Goal: Information Seeking & Learning: Learn about a topic

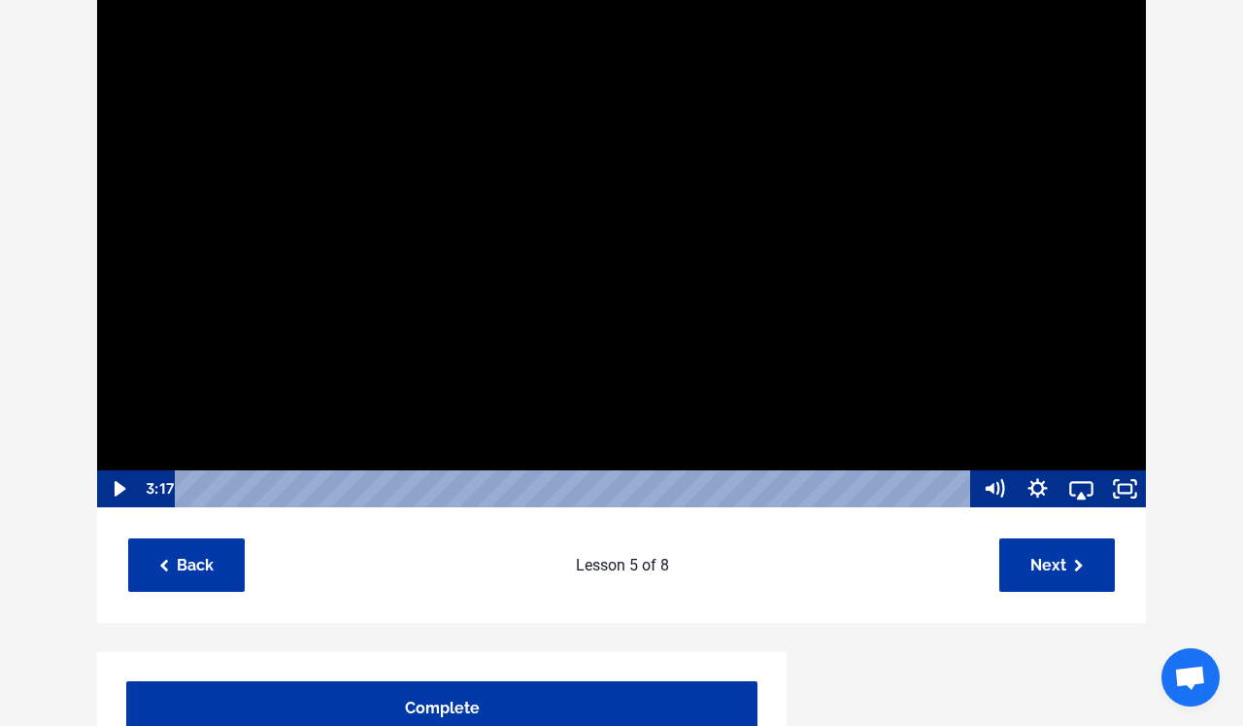
scroll to position [297, 0]
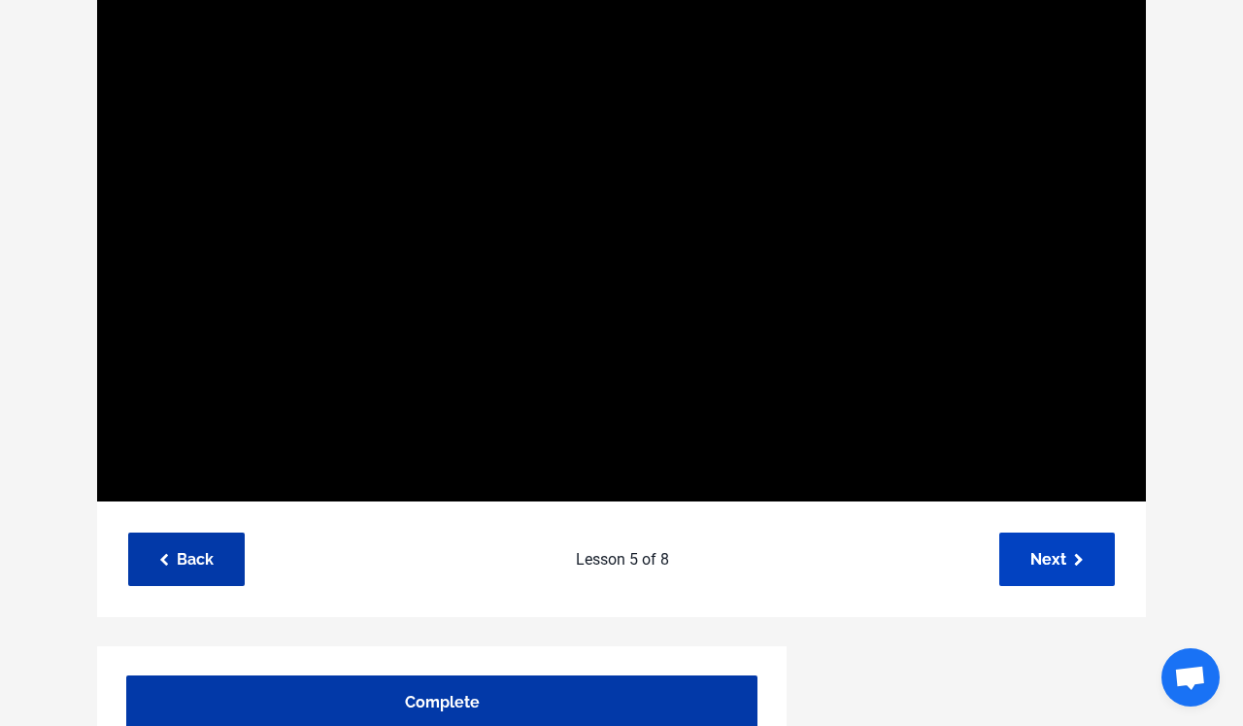
click at [1003, 557] on link "Next" at bounding box center [1058, 558] width 116 height 53
click at [1029, 556] on link "Next" at bounding box center [1058, 558] width 116 height 53
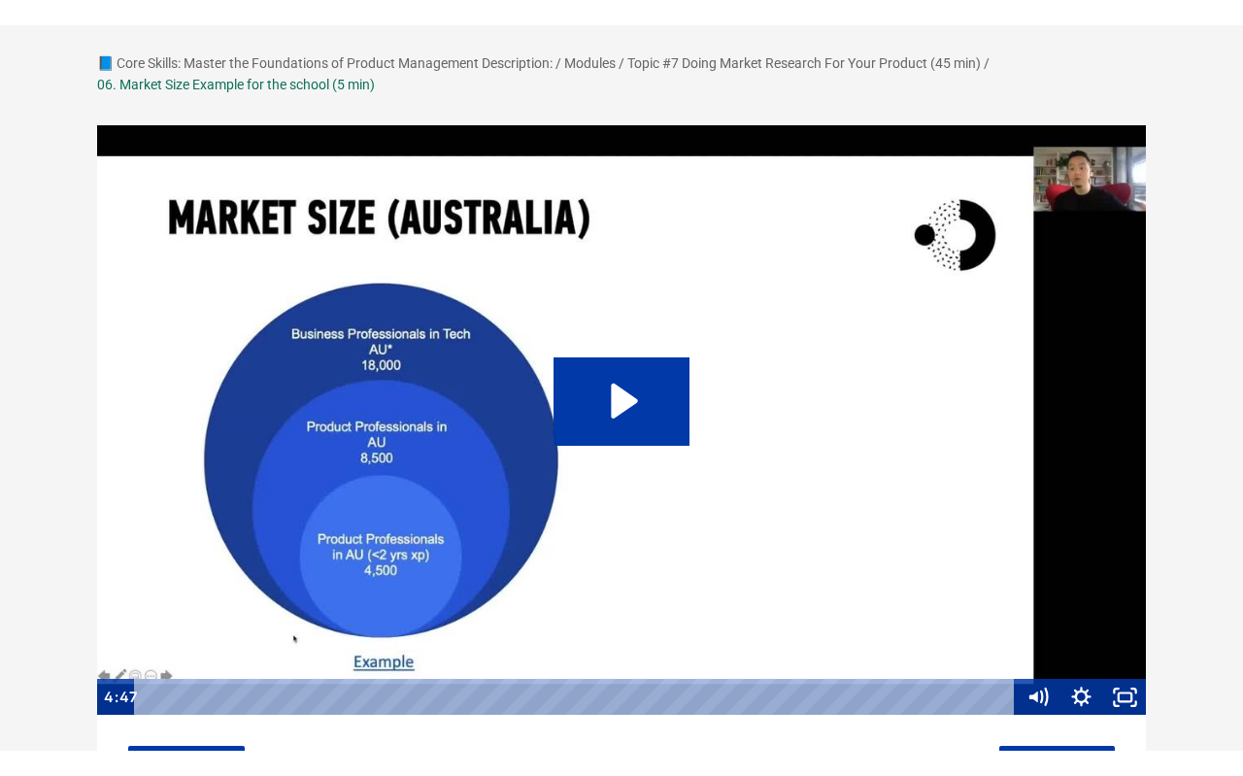
scroll to position [114, 0]
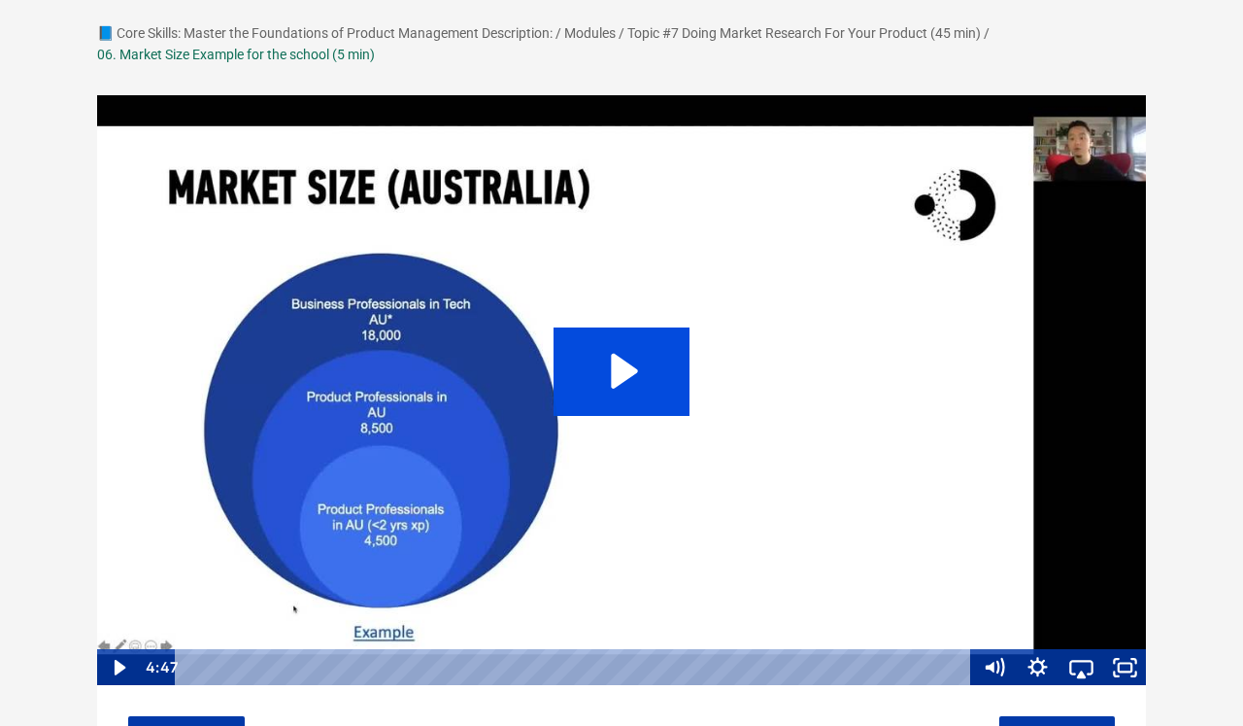
click at [672, 346] on icon "Play Video: sites/127338/video/rurXcrfXQFmIgrr7d7jh_06._Market_Size_Example_for…" at bounding box center [622, 370] width 137 height 87
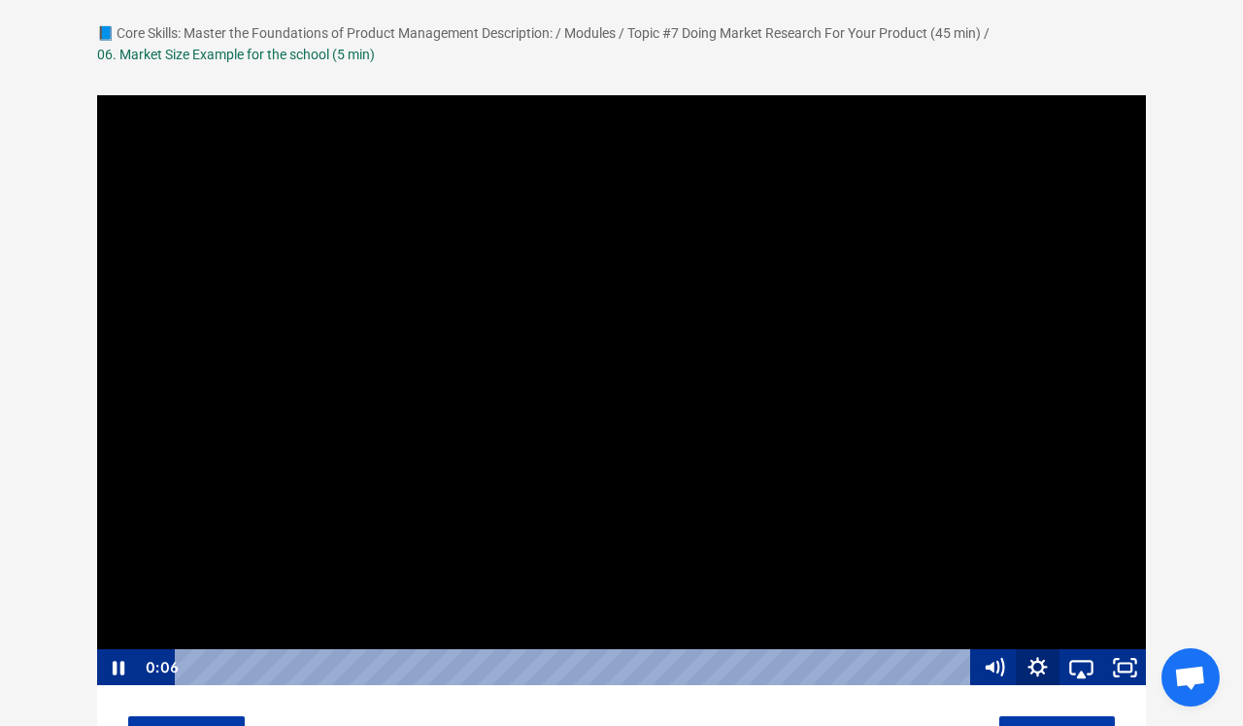
click at [1036, 668] on icon "Show settings menu" at bounding box center [1038, 667] width 44 height 37
click at [1035, 594] on span "Speed" at bounding box center [1021, 593] width 77 height 37
click at [1028, 531] on label "1.5x" at bounding box center [1059, 519] width 175 height 38
click at [973, 501] on input "1.5x" at bounding box center [972, 500] width 1 height 1
radio input "true"
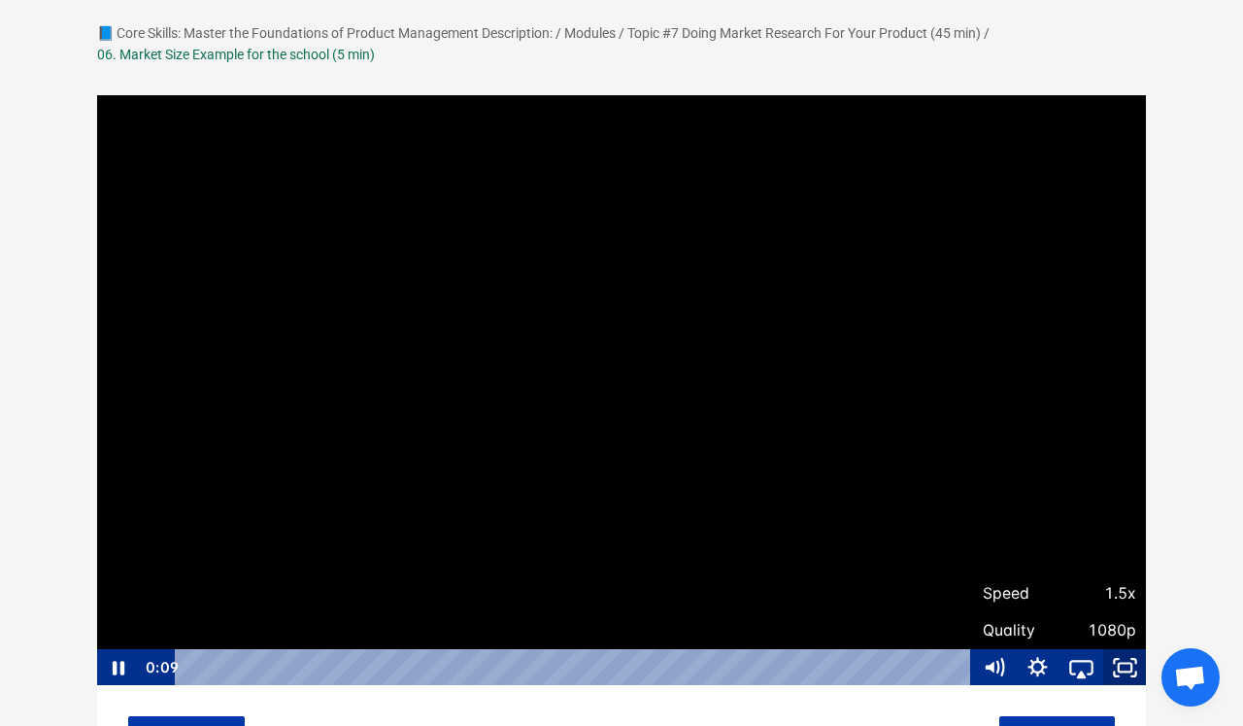
click at [1138, 666] on icon "Fullscreen" at bounding box center [1125, 667] width 44 height 37
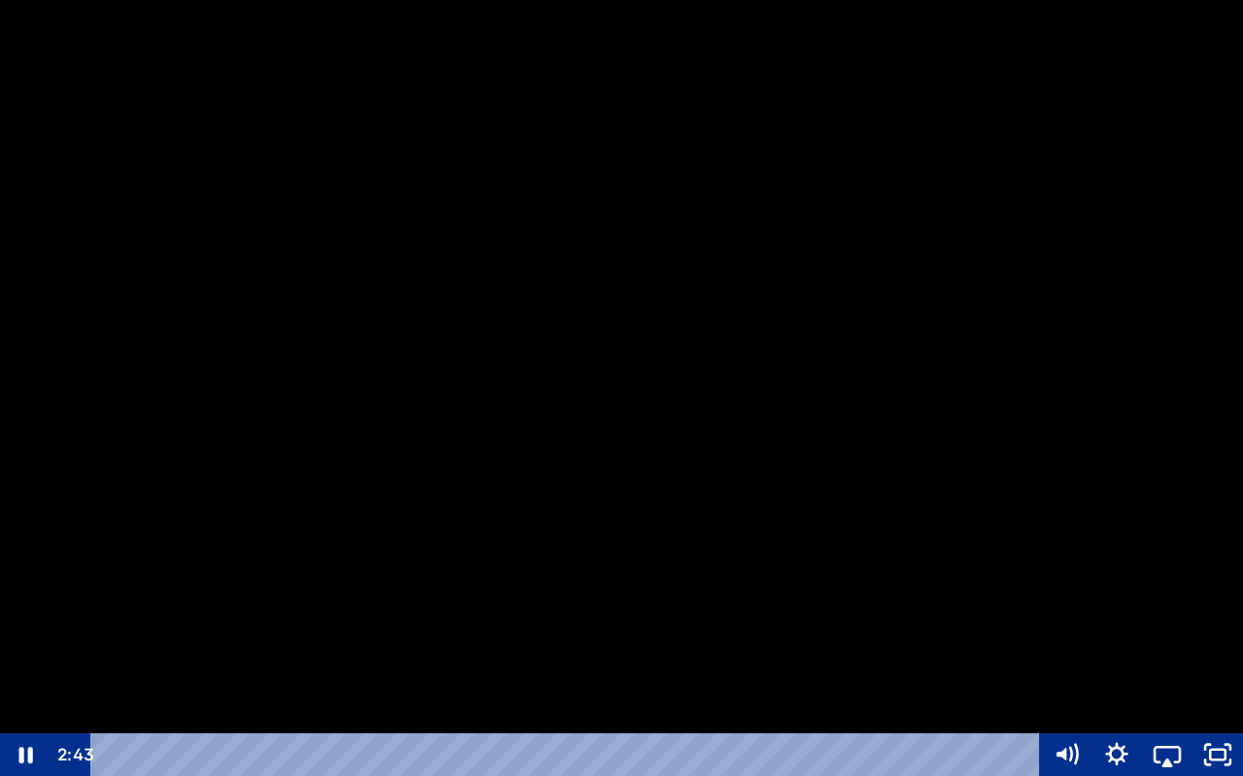
click at [536, 557] on div at bounding box center [621, 388] width 1243 height 776
click at [661, 313] on div at bounding box center [621, 388] width 1243 height 776
click at [1129, 725] on icon "Show settings menu" at bounding box center [1117, 754] width 51 height 43
click at [1135, 719] on span "Quality" at bounding box center [1098, 712] width 88 height 43
click at [1127, 708] on label "1080p" at bounding box center [1142, 713] width 202 height 45
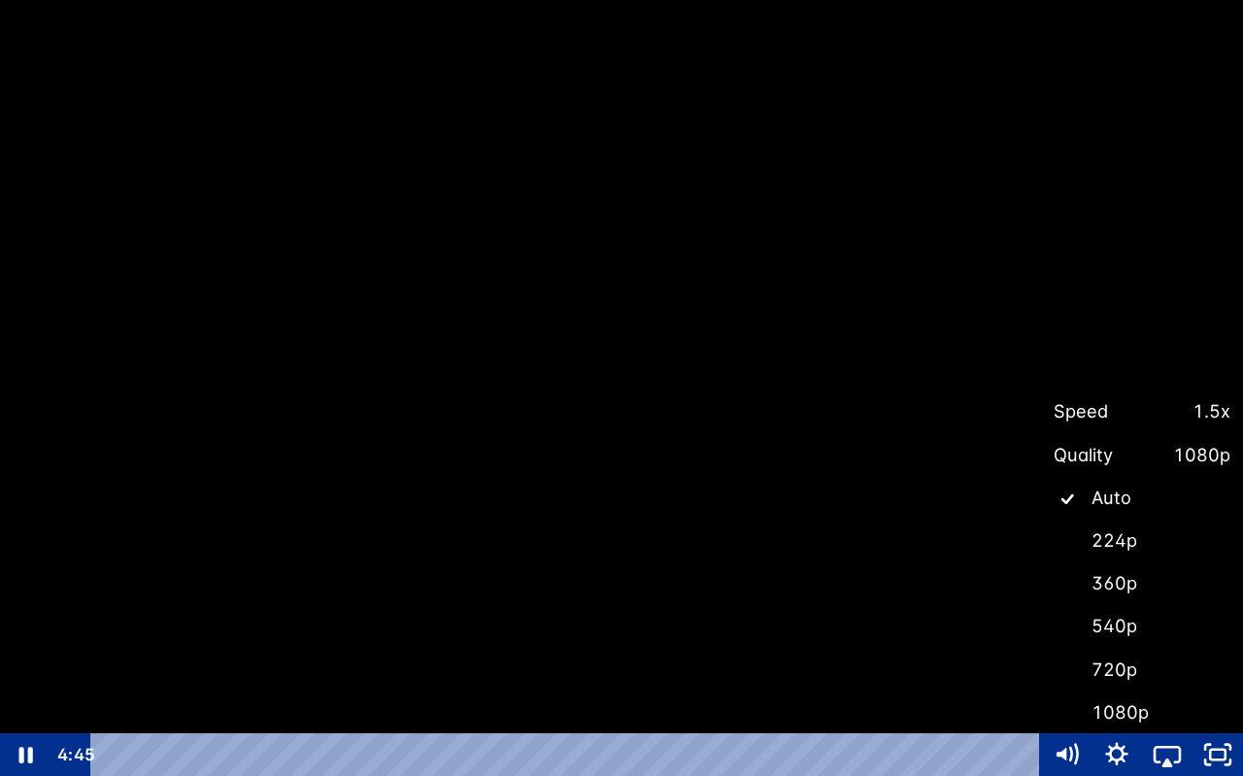
click at [1042, 692] on input "1080p" at bounding box center [1041, 691] width 1 height 1
radio input "true"
radio input "false"
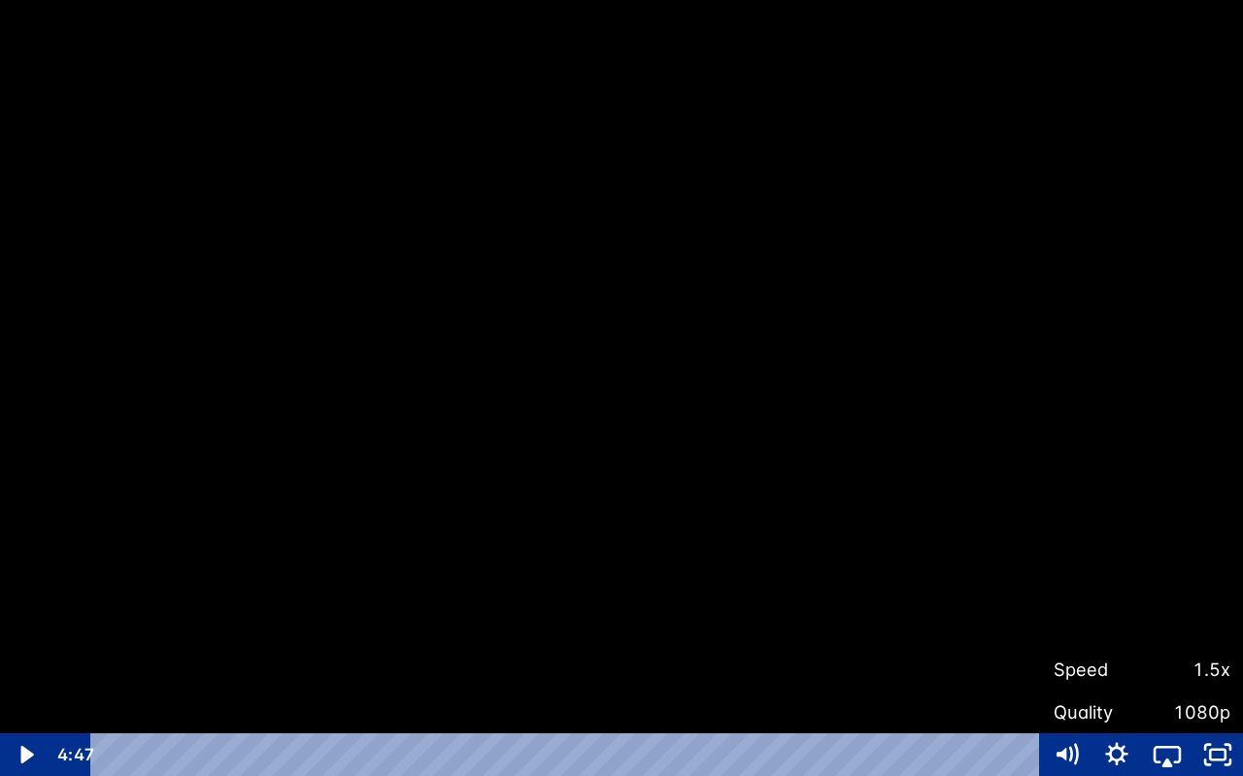
click at [1068, 543] on div at bounding box center [621, 388] width 1243 height 776
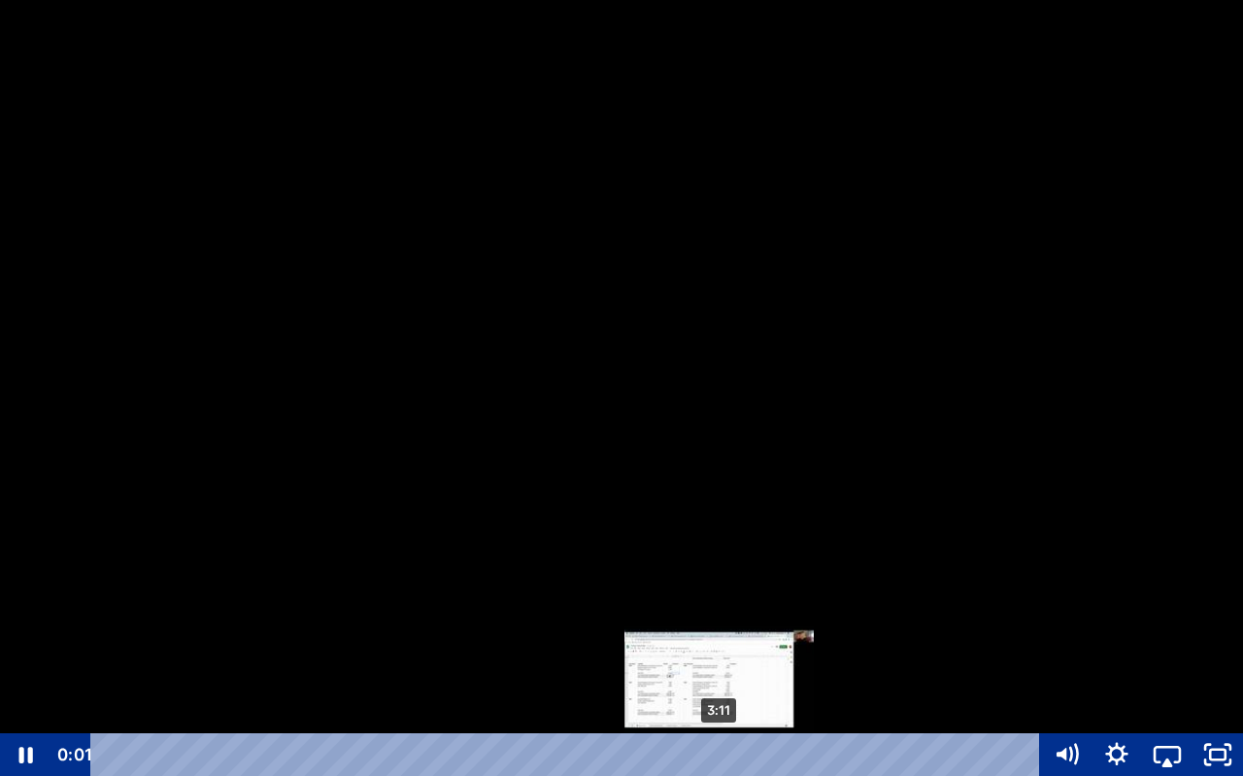
click at [720, 725] on div "3:11" at bounding box center [569, 754] width 919 height 43
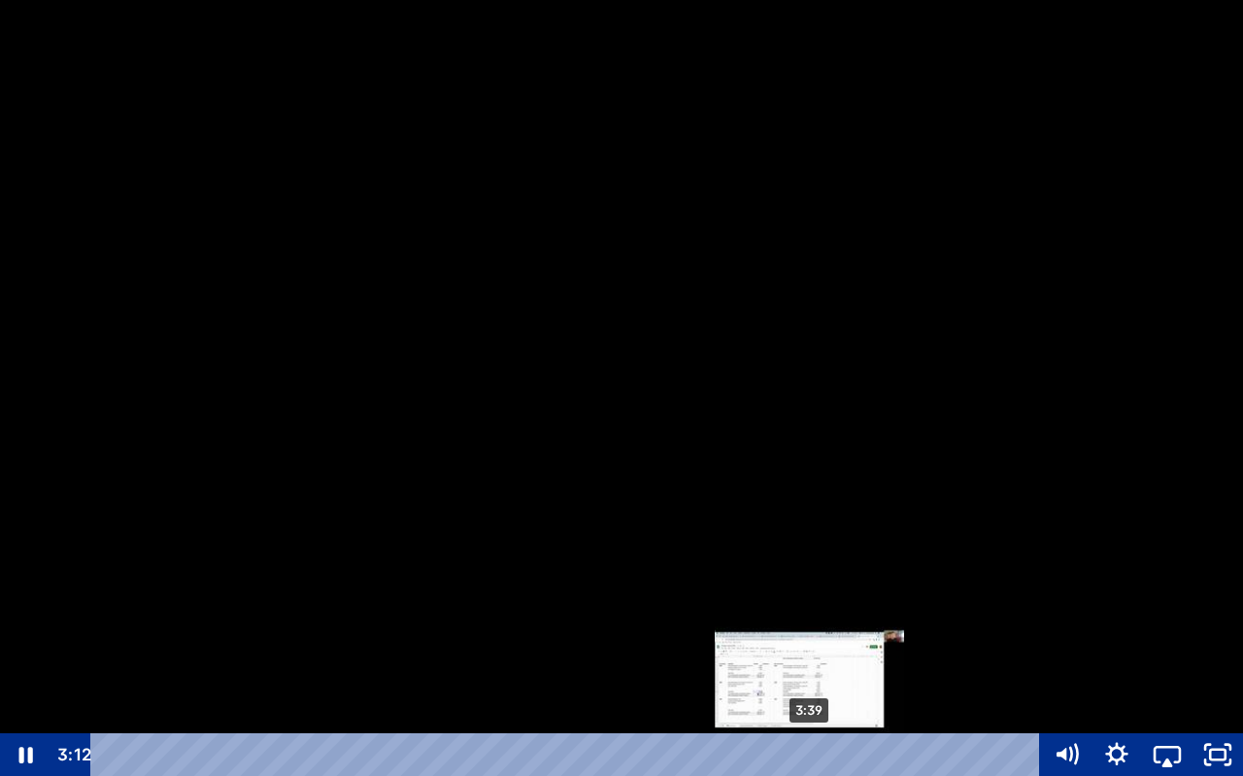
click at [811, 725] on div "3:39" at bounding box center [569, 754] width 919 height 43
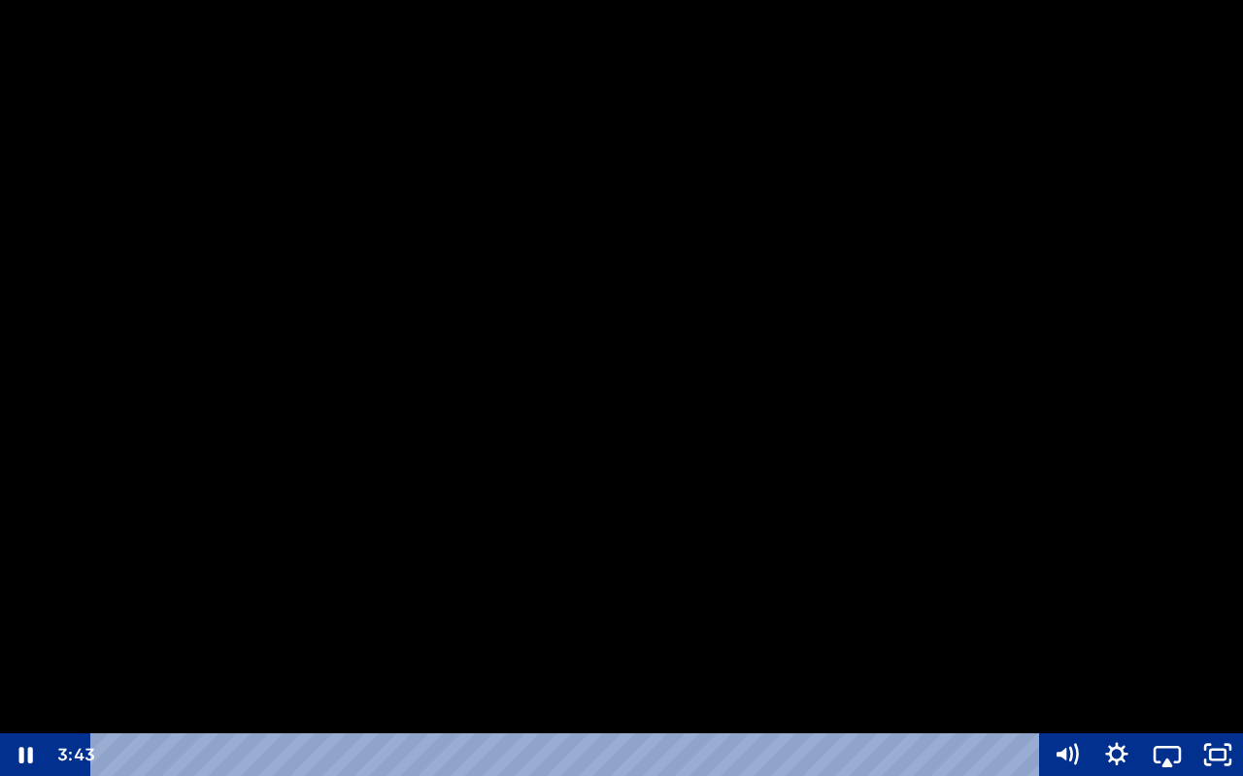
click at [595, 574] on div at bounding box center [621, 388] width 1243 height 776
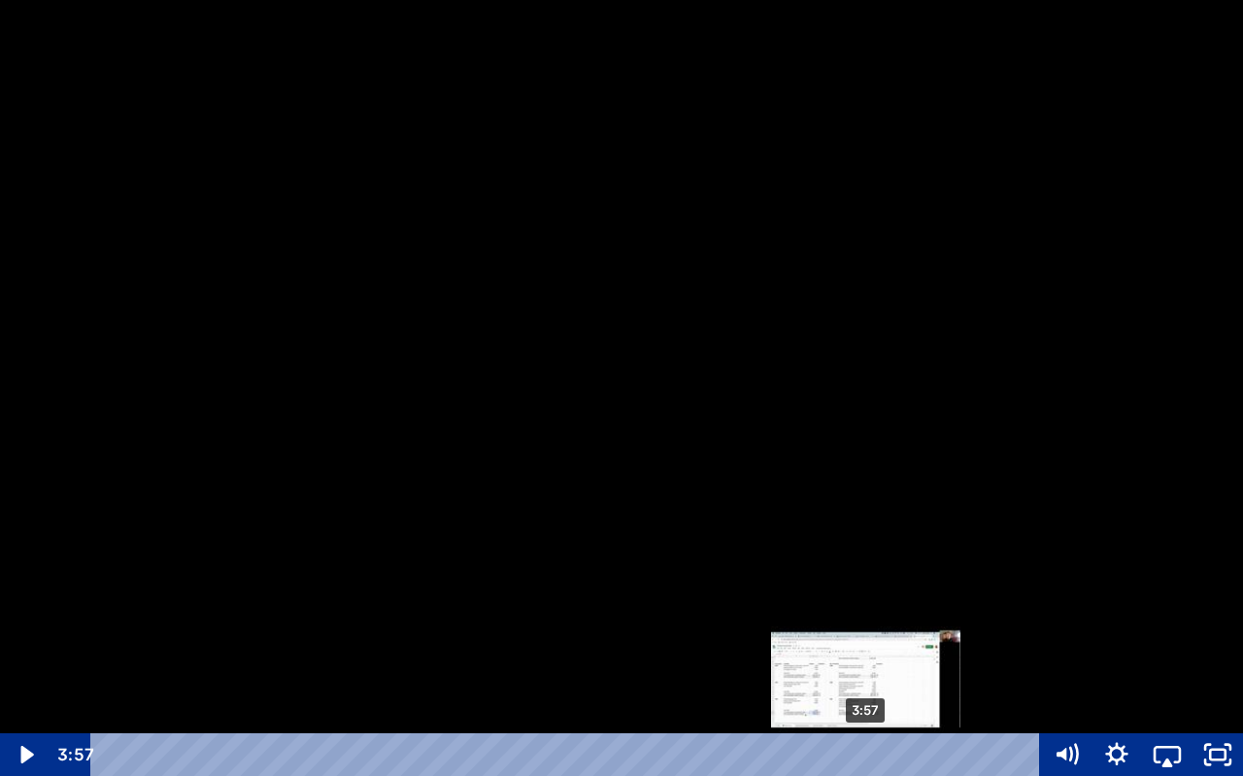
click at [867, 725] on div "3:57" at bounding box center [569, 754] width 919 height 43
click at [846, 725] on div "3:52" at bounding box center [569, 754] width 919 height 43
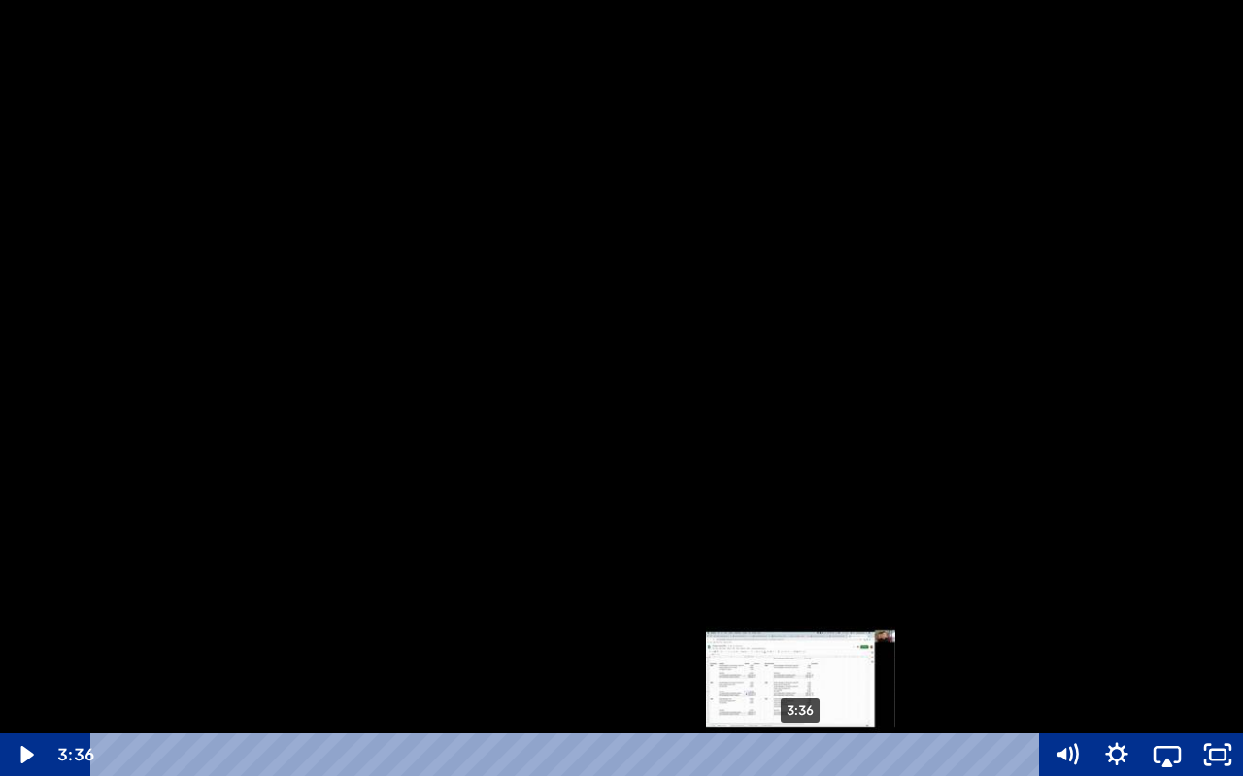
click at [801, 725] on div "3:36" at bounding box center [569, 754] width 919 height 43
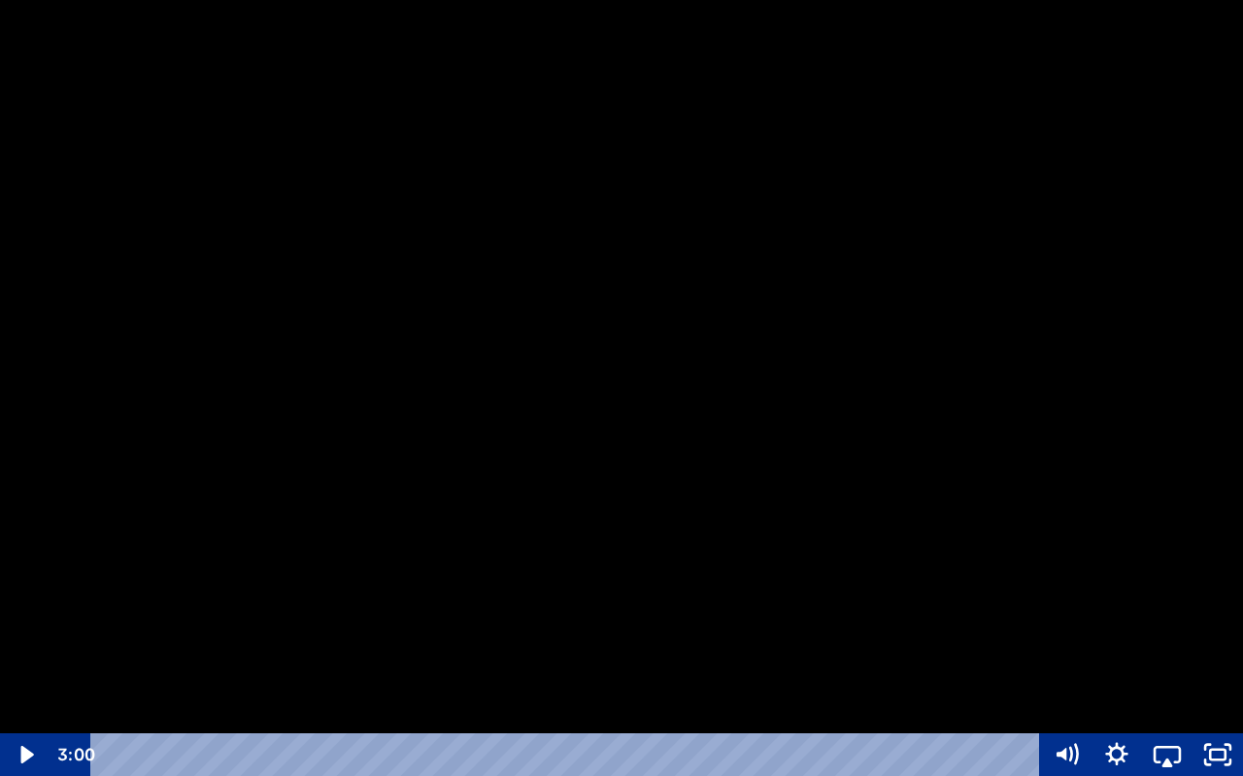
click at [632, 725] on div at bounding box center [621, 388] width 1243 height 776
click at [619, 652] on div at bounding box center [621, 388] width 1243 height 776
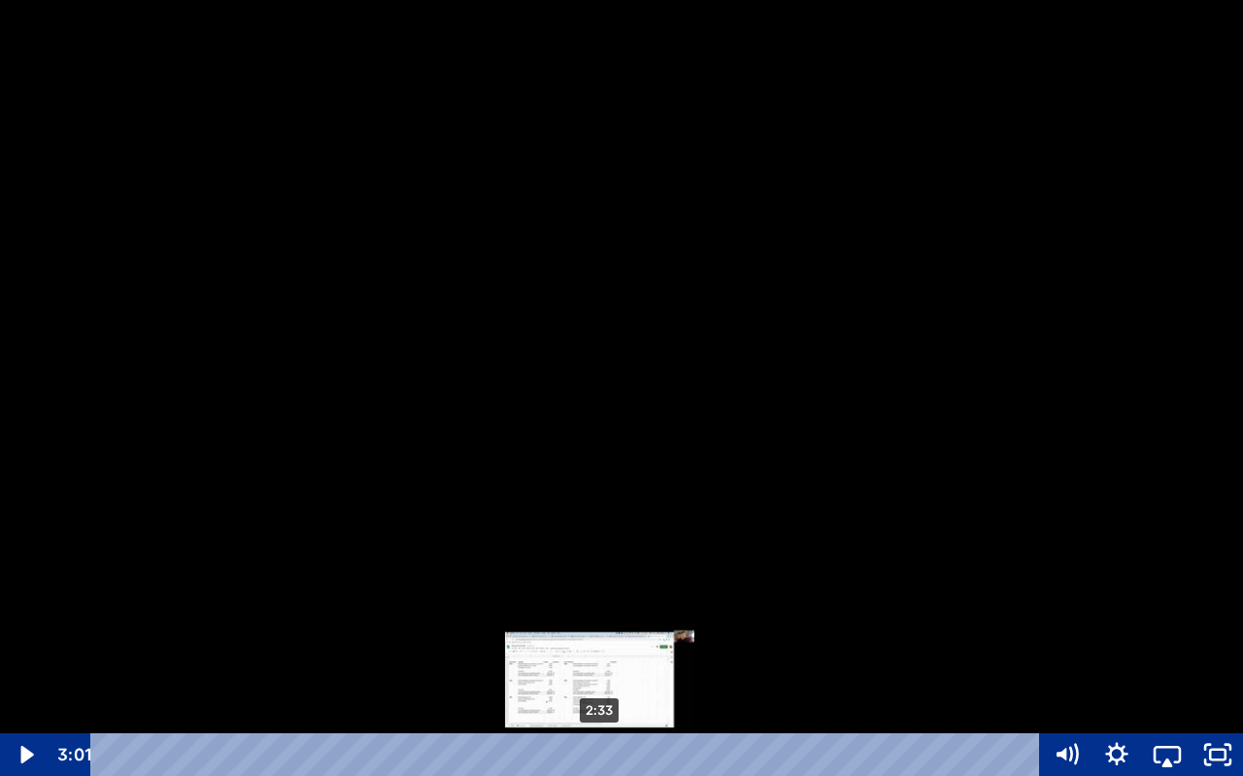
click at [600, 725] on div "2:33" at bounding box center [569, 754] width 919 height 43
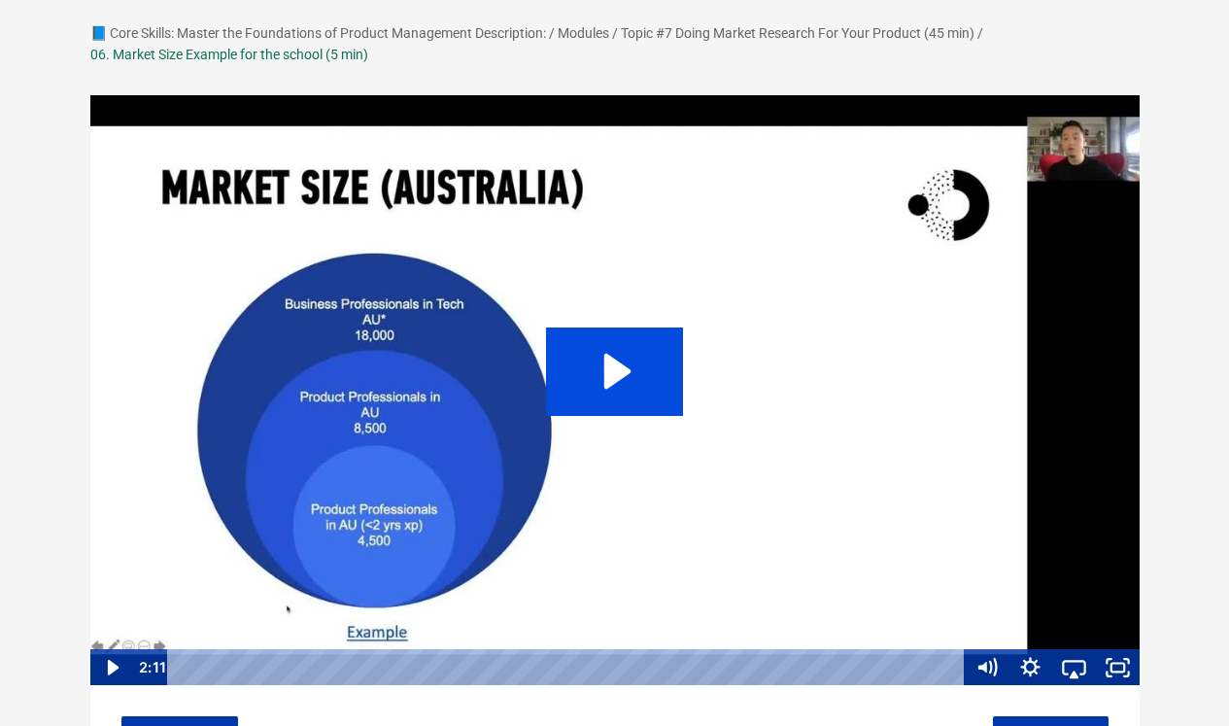
scroll to position [134, 0]
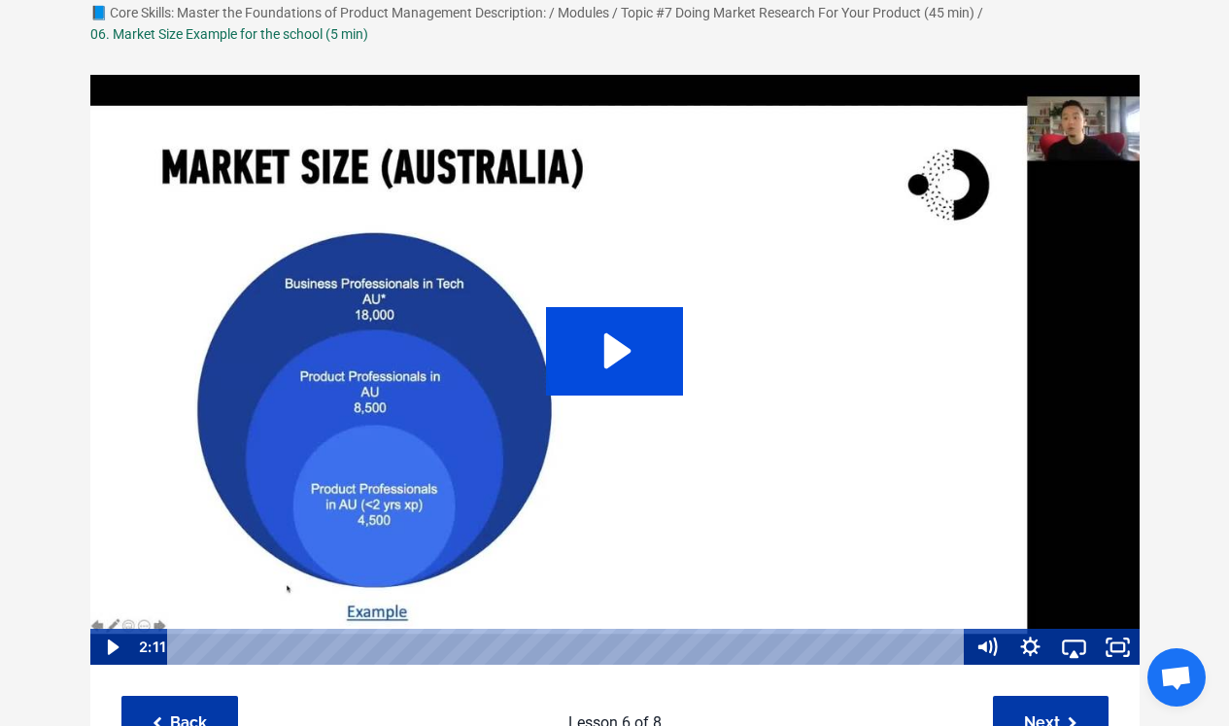
click at [637, 382] on icon "Play Video: sites/127338/video/rurXcrfXQFmIgrr7d7jh_06._Market_Size_Example_for…" at bounding box center [614, 350] width 137 height 87
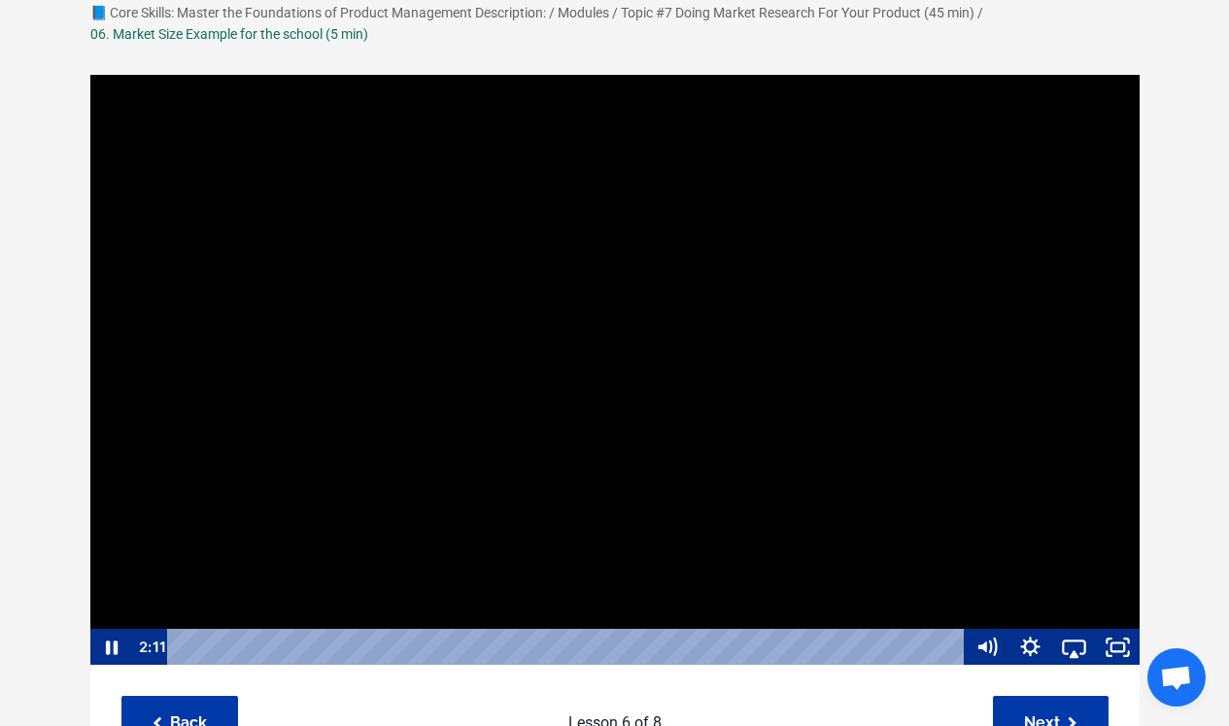
click at [745, 456] on div at bounding box center [614, 370] width 1051 height 593
click at [1125, 638] on icon "Fullscreen" at bounding box center [1118, 646] width 44 height 37
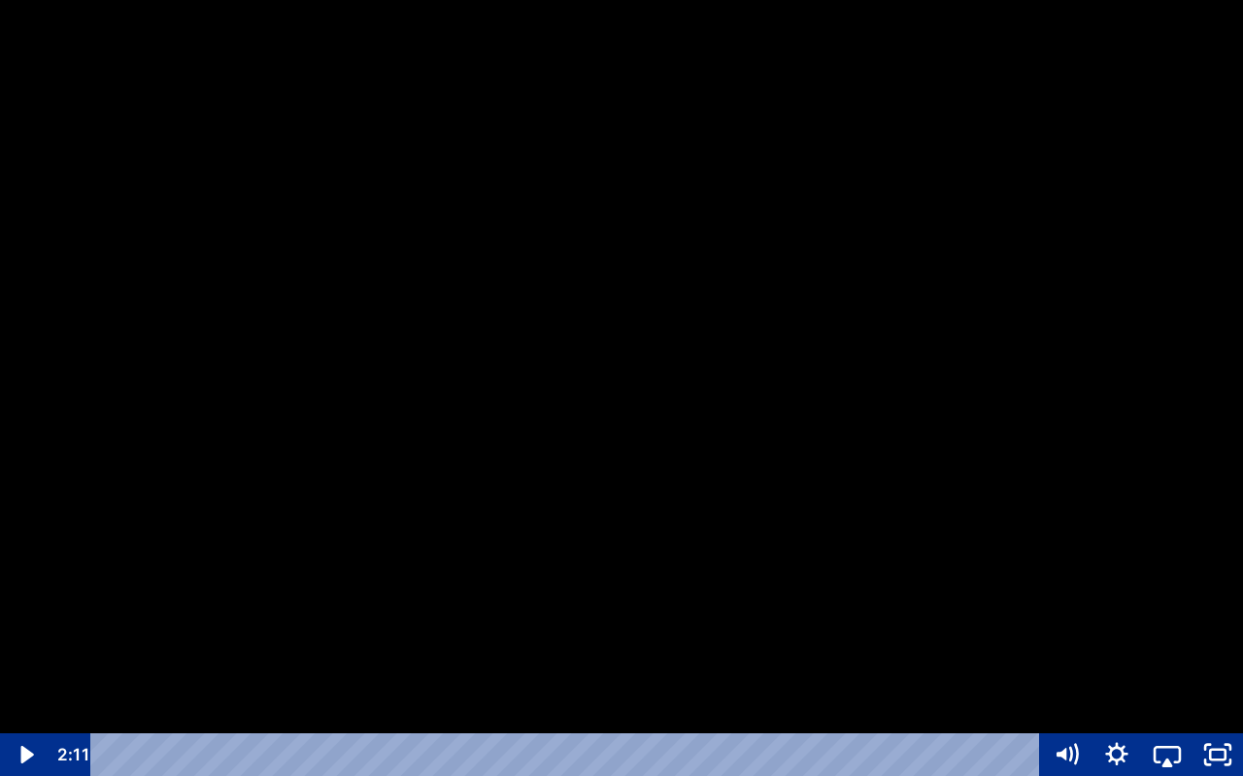
click at [522, 725] on div "Playbar" at bounding box center [569, 754] width 919 height 43
click at [514, 725] on div "Playbar" at bounding box center [521, 755] width 15 height 15
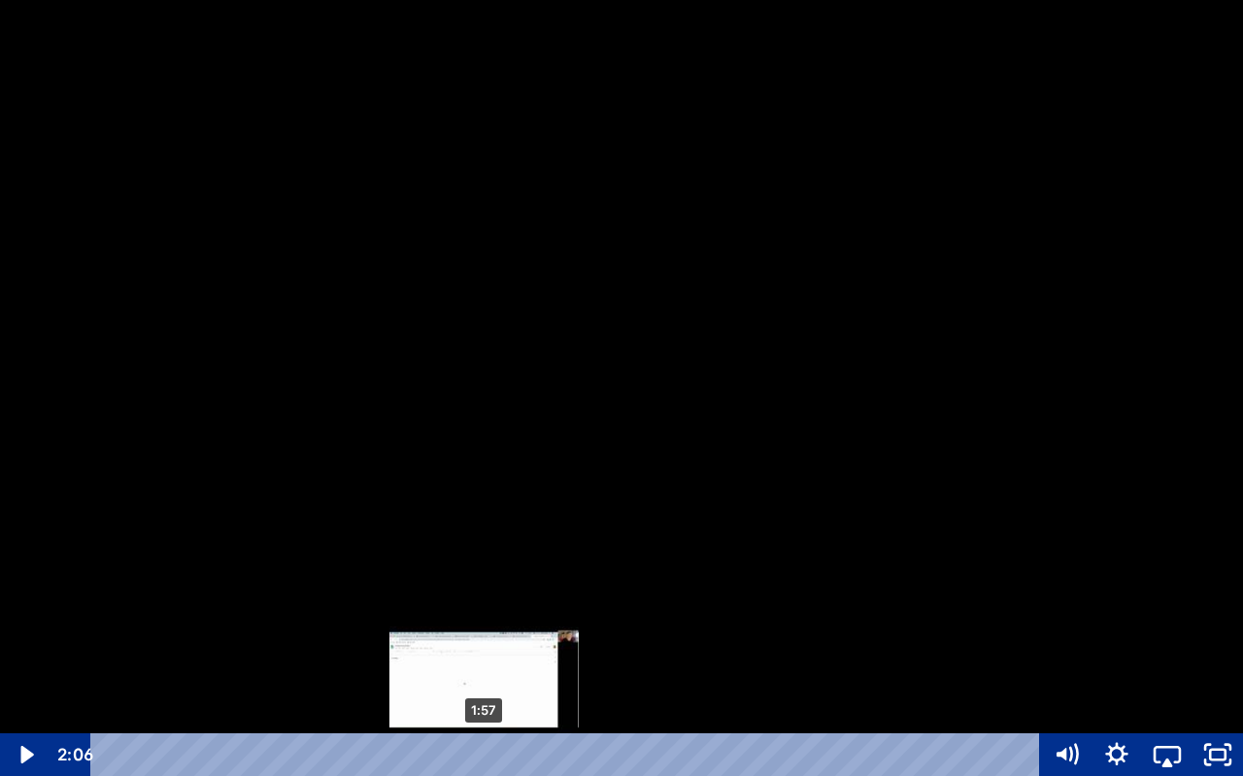
click at [485, 725] on div "1:57" at bounding box center [569, 754] width 919 height 43
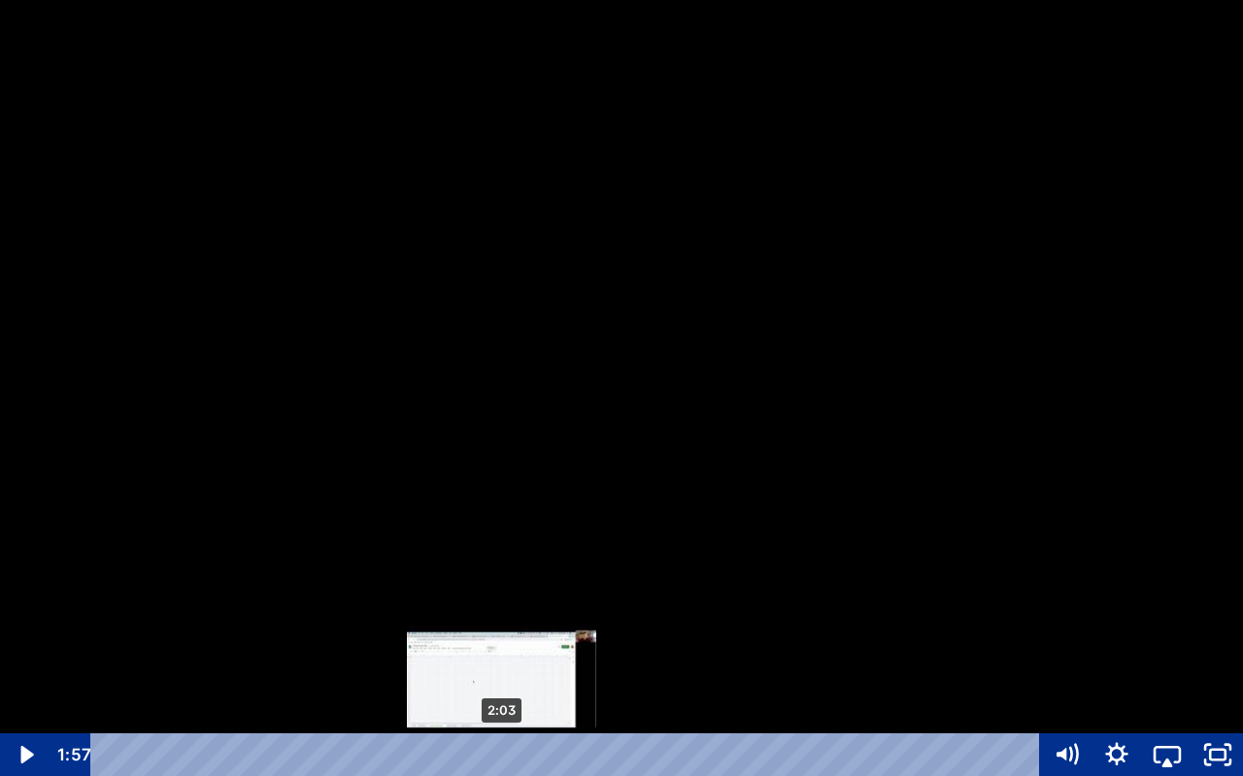
click at [502, 725] on div "2:03" at bounding box center [569, 754] width 919 height 43
click at [515, 725] on div "2:07" at bounding box center [569, 754] width 919 height 43
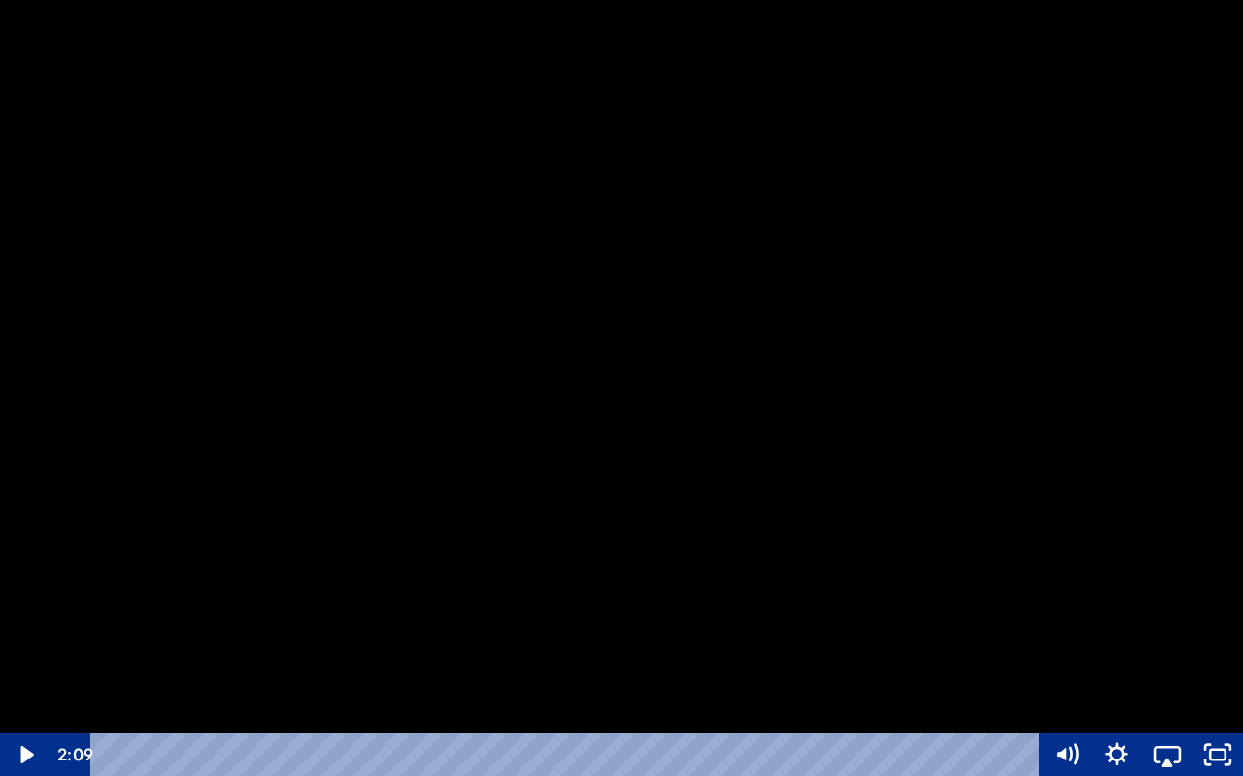
click at [585, 332] on div at bounding box center [621, 388] width 1243 height 776
click at [1213, 725] on icon "Unfullscreen" at bounding box center [1218, 754] width 51 height 43
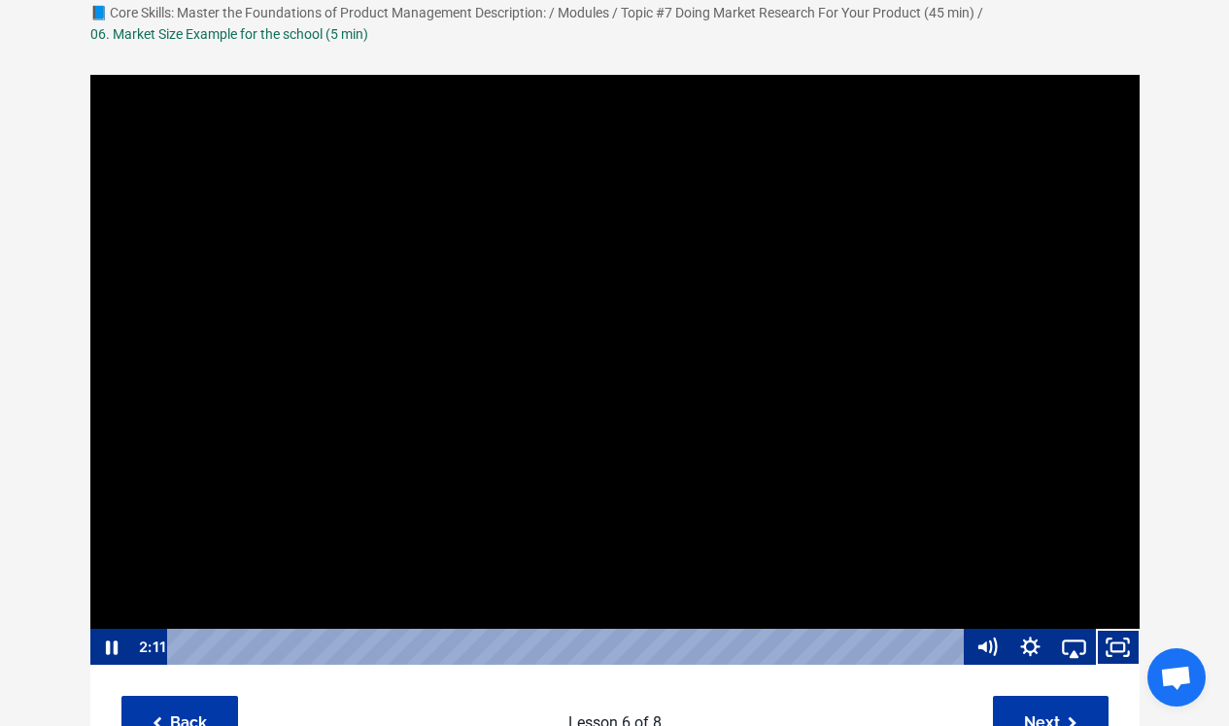
scroll to position [162, 0]
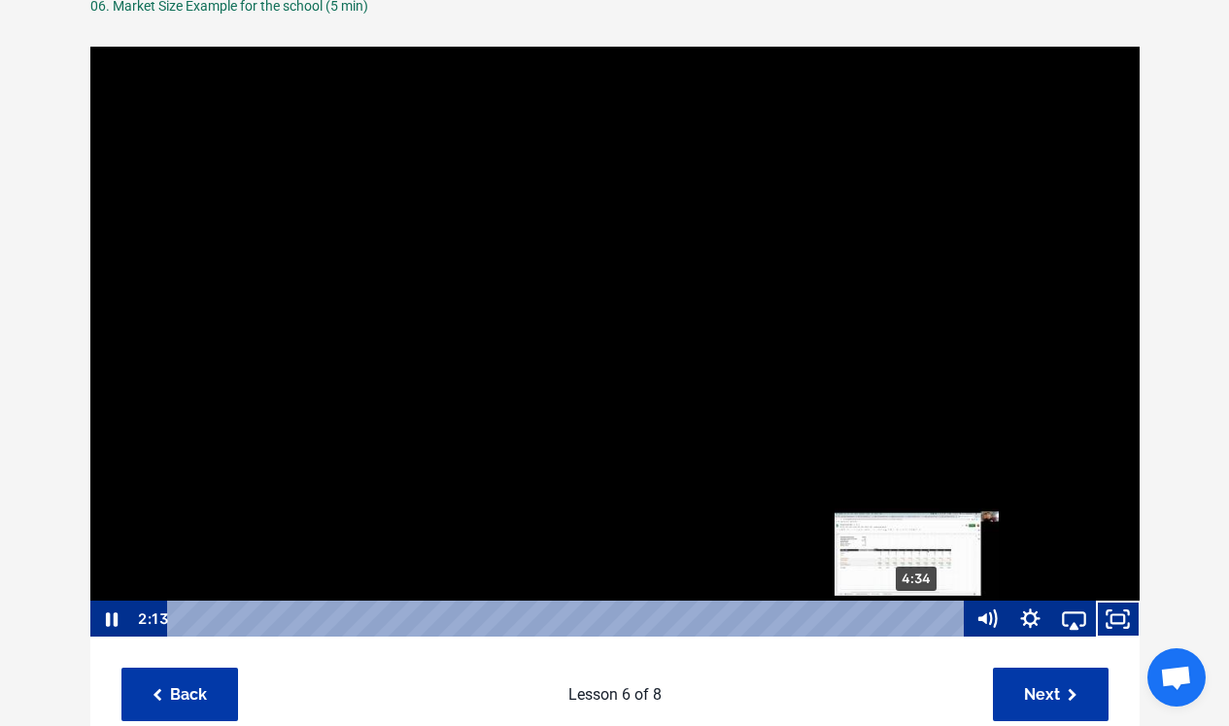
click at [920, 616] on div "4:34" at bounding box center [569, 618] width 770 height 37
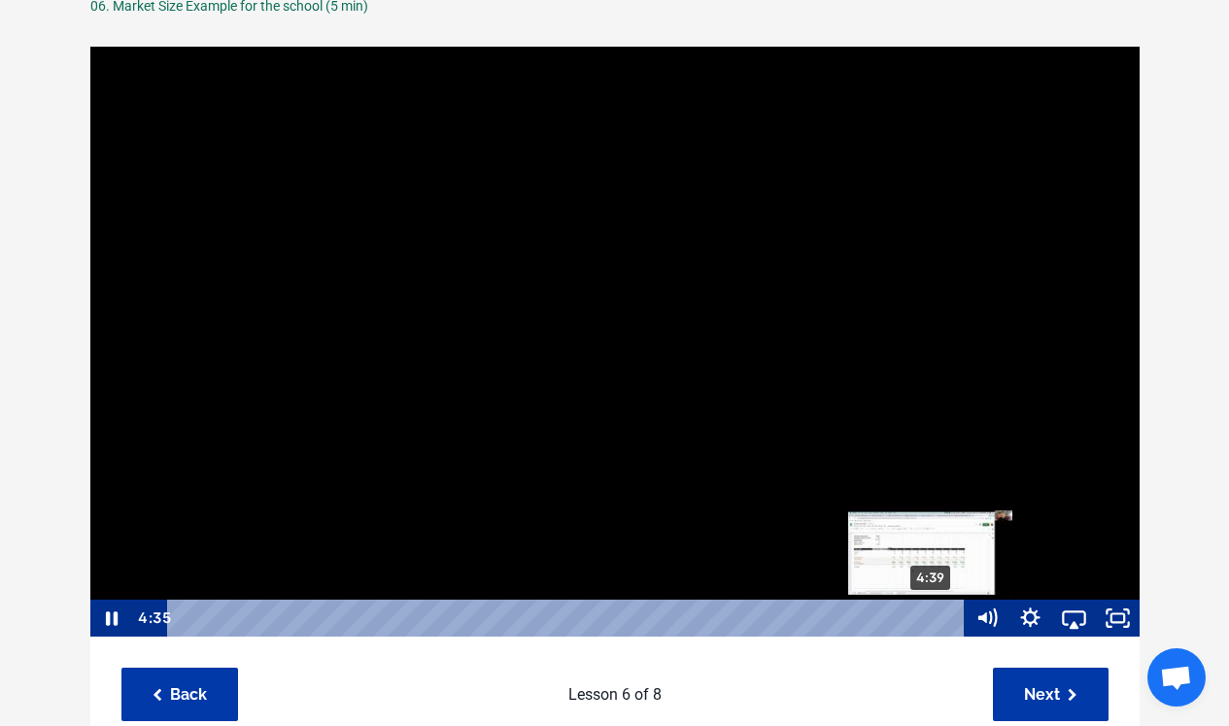
click at [937, 617] on div "4:39" at bounding box center [569, 617] width 770 height 37
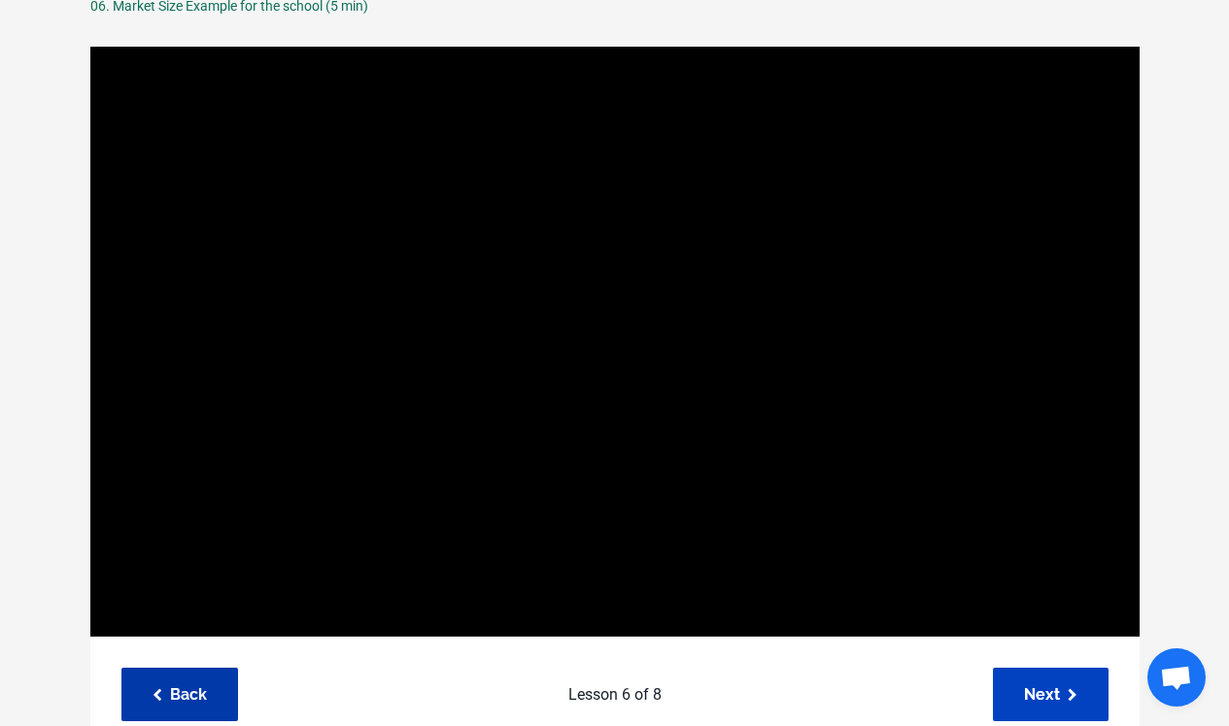
click at [1081, 700] on link "Next" at bounding box center [1051, 693] width 116 height 53
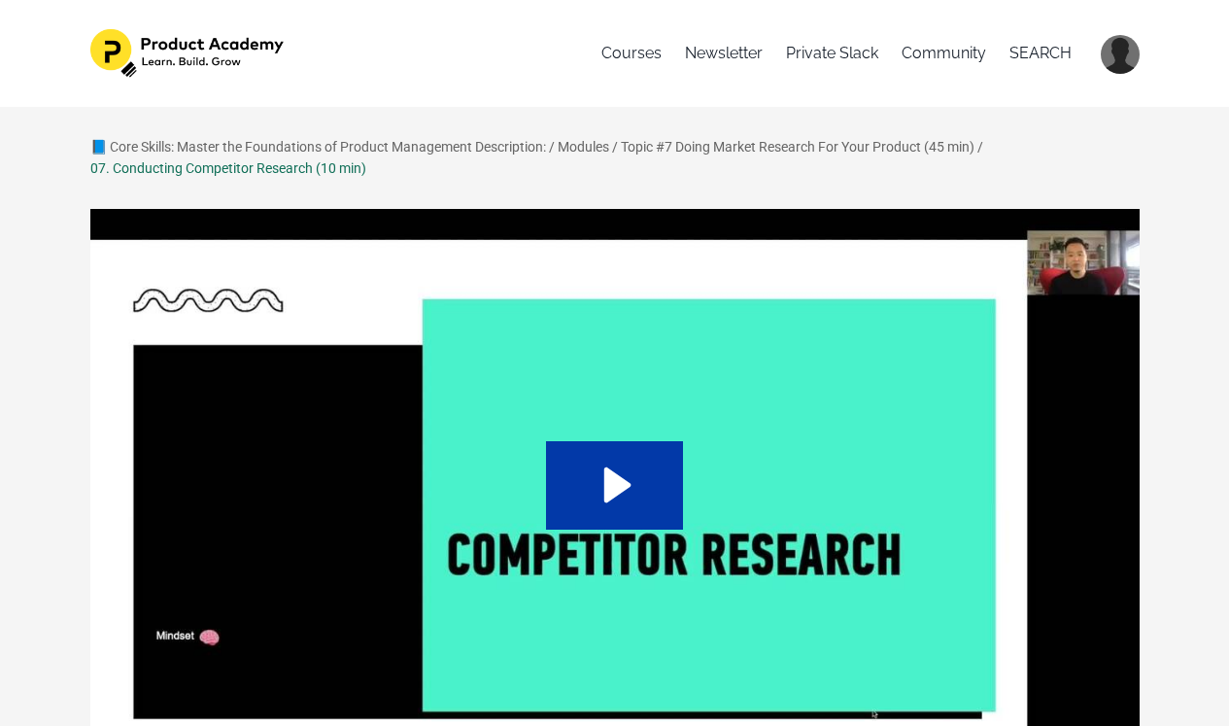
scroll to position [44, 0]
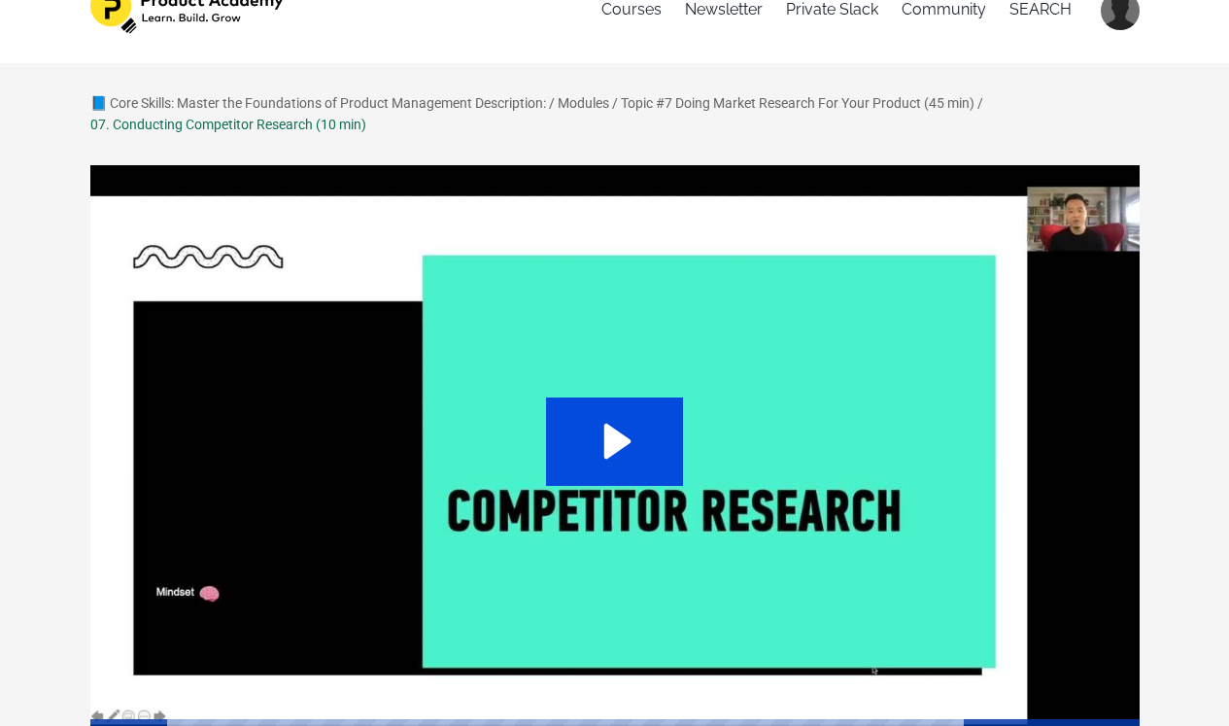
click at [616, 425] on icon "Play Video: sites/127338/video/C5HiPKLGSYeo3qvZjPx4_07._Competitor_Research.mp4" at bounding box center [614, 440] width 137 height 87
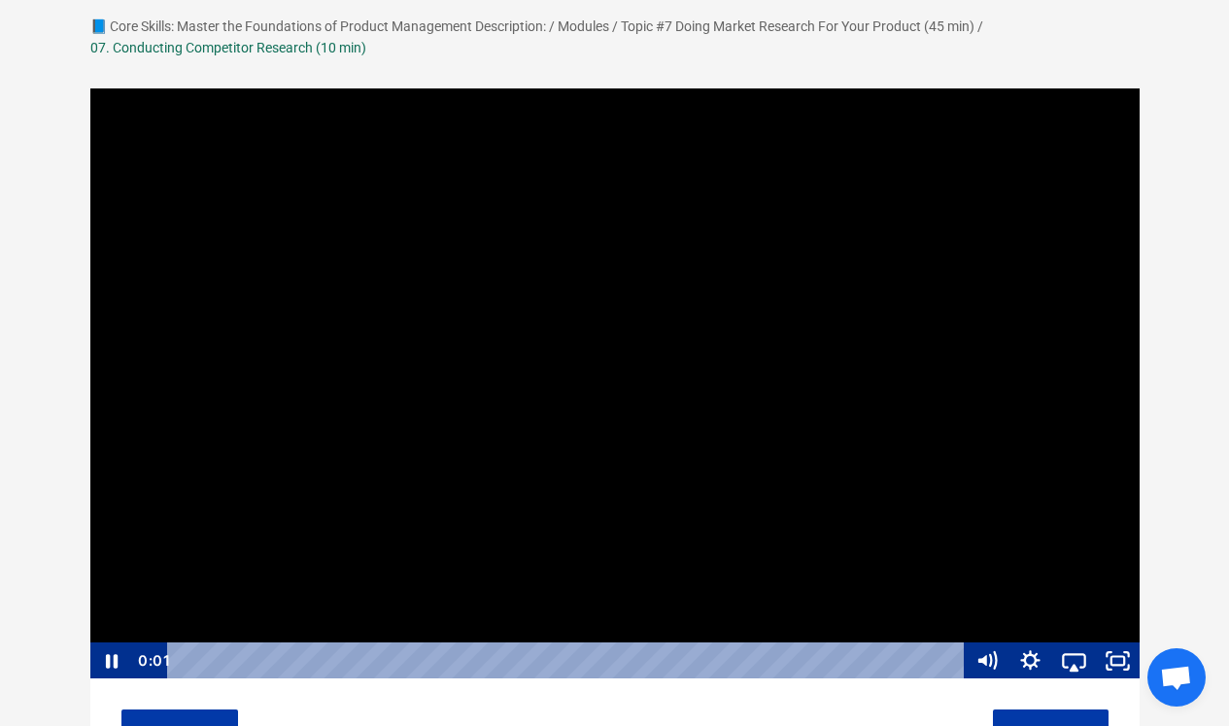
scroll to position [135, 0]
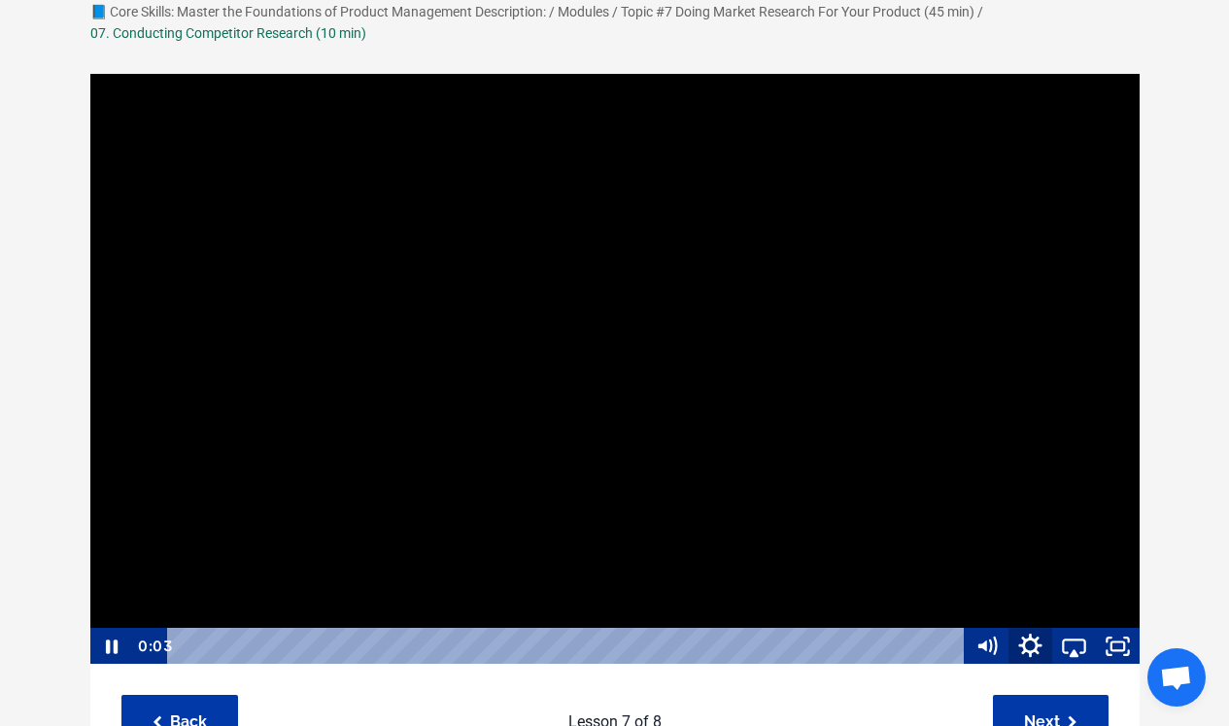
click at [1028, 634] on icon "Show settings menu" at bounding box center [1030, 646] width 52 height 45
click at [1097, 566] on span "1x" at bounding box center [1090, 572] width 77 height 37
click at [1068, 511] on label "1.5x" at bounding box center [1052, 498] width 175 height 38
click at [966, 480] on input "1.5x" at bounding box center [965, 479] width 1 height 1
radio input "true"
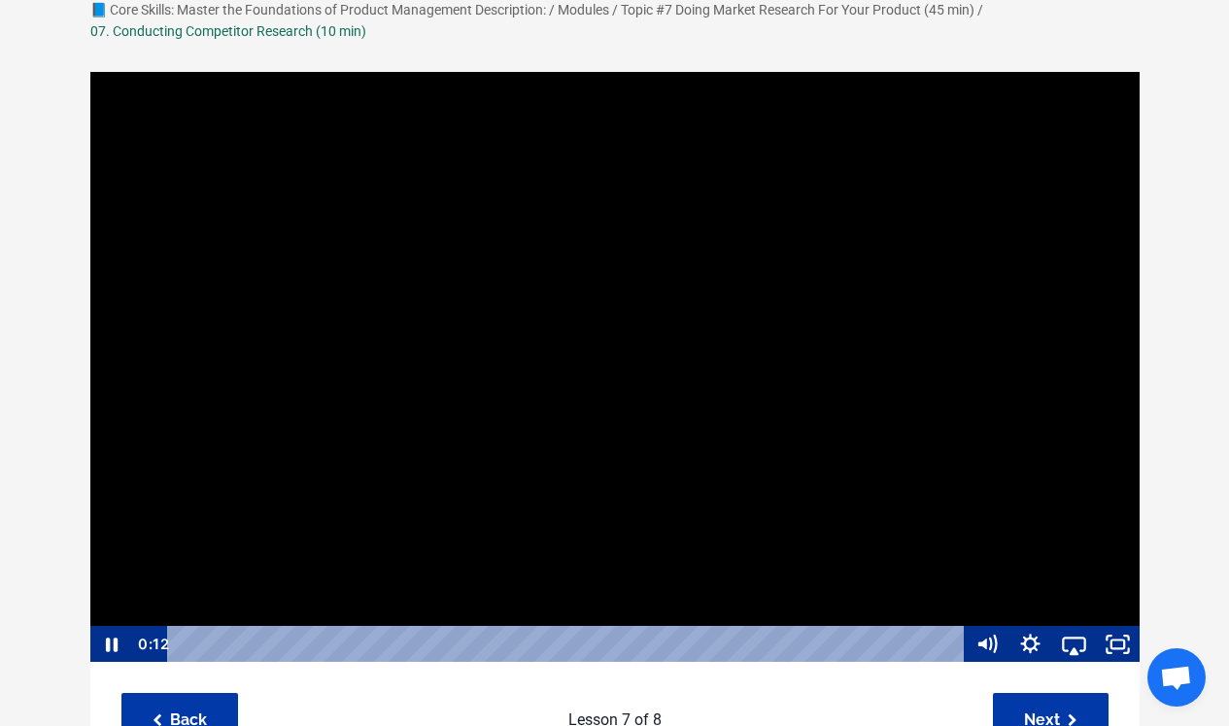
scroll to position [1, 0]
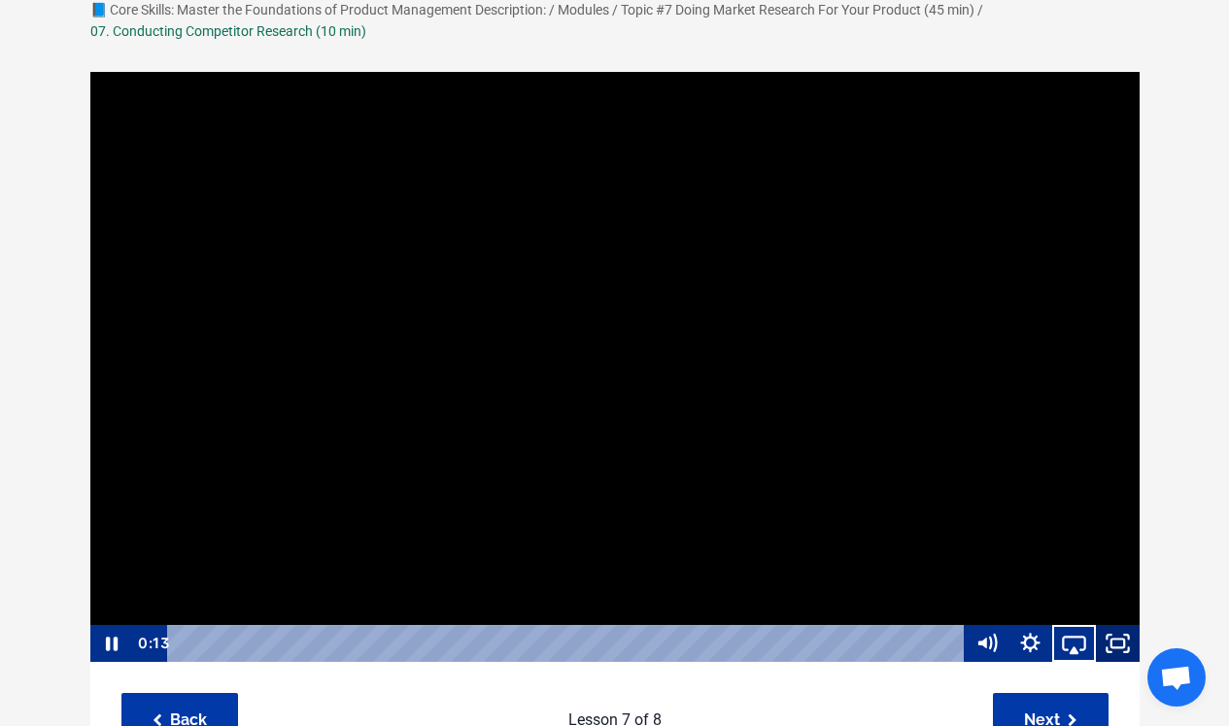
click at [1107, 640] on icon "Fullscreen" at bounding box center [1118, 643] width 44 height 37
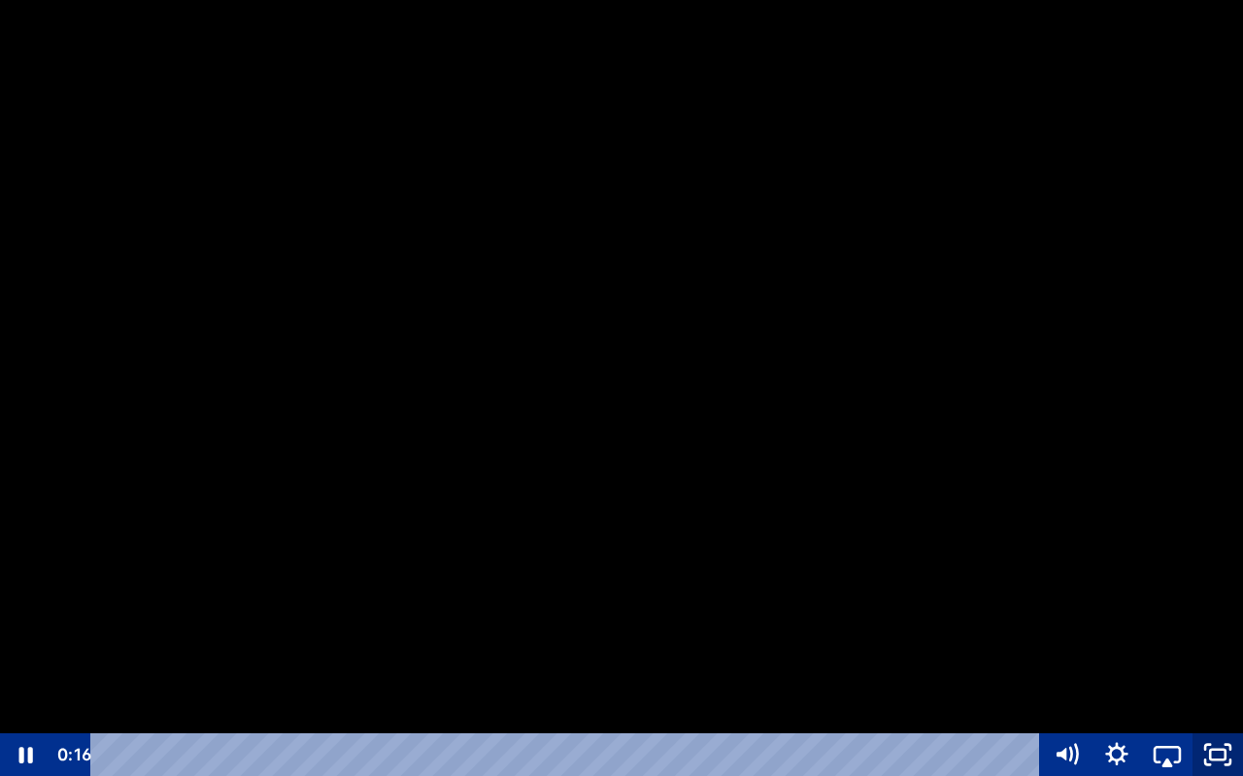
click at [1215, 725] on icon "Unfullscreen" at bounding box center [1218, 754] width 51 height 43
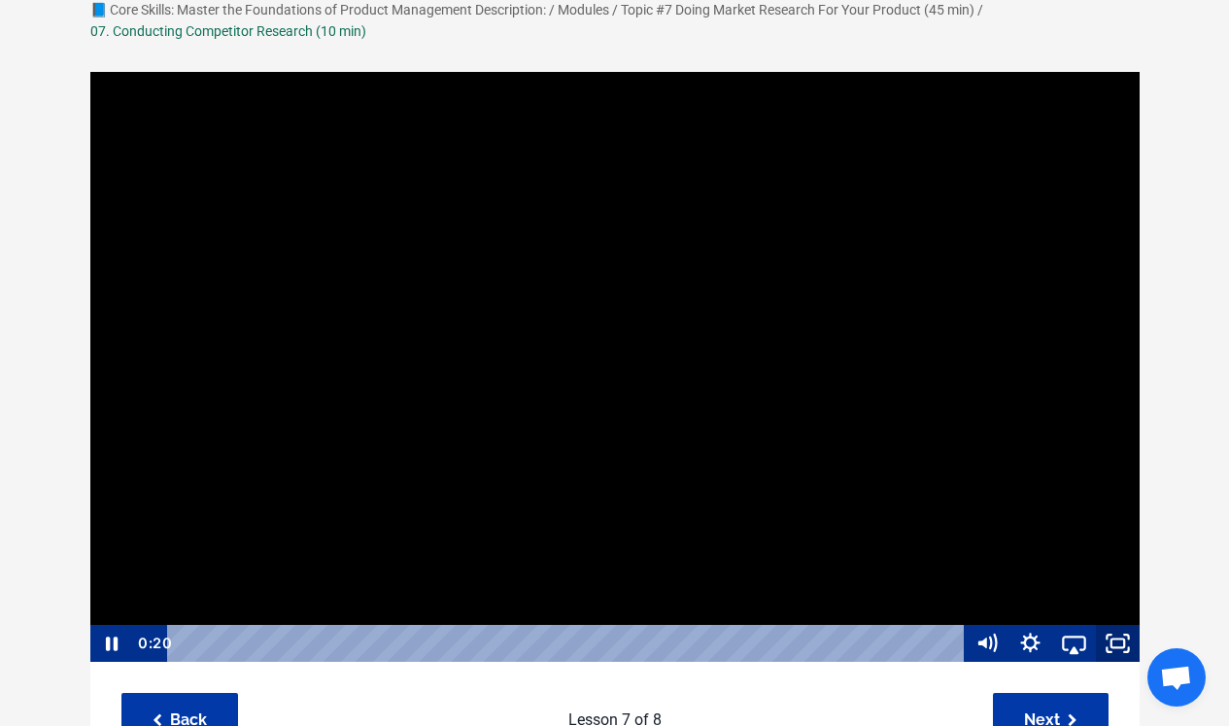
click at [1108, 637] on icon "Fullscreen" at bounding box center [1118, 643] width 44 height 37
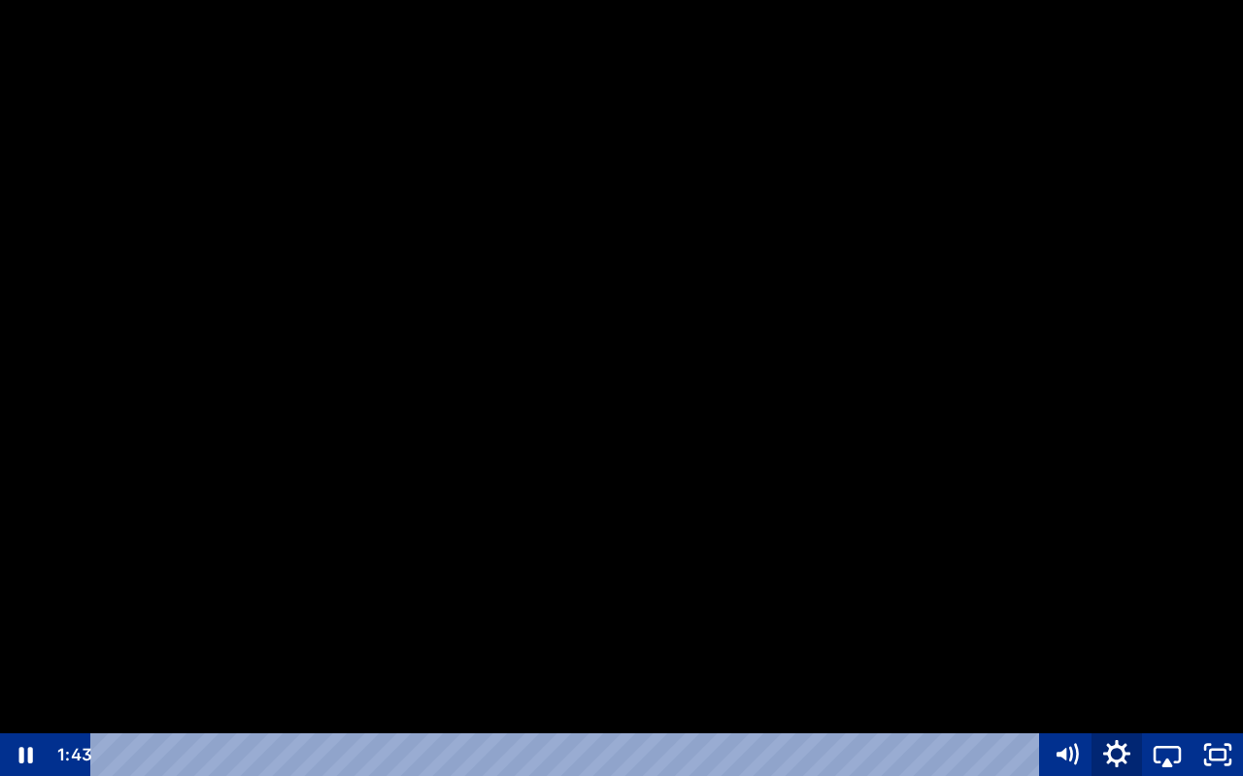
click at [1097, 725] on icon "Show settings menu" at bounding box center [1117, 754] width 60 height 51
click at [1120, 668] on span "Speed" at bounding box center [1135, 669] width 63 height 43
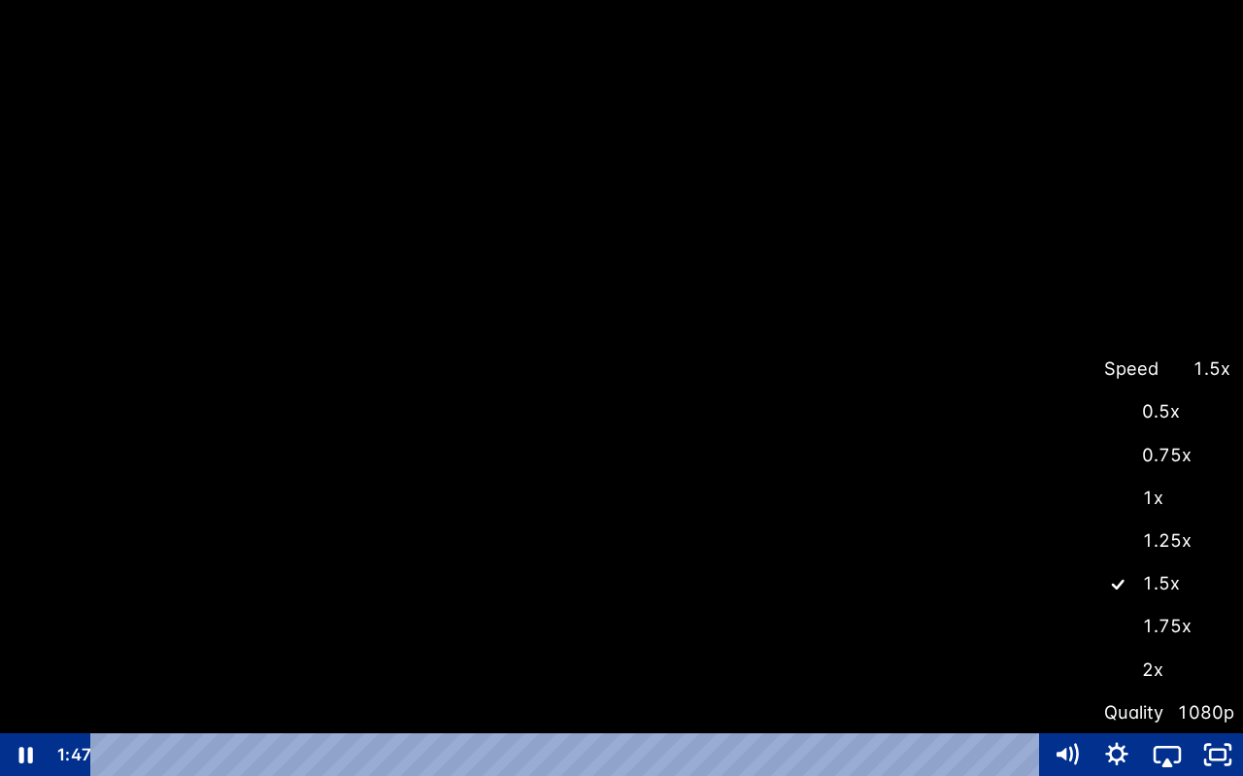
click at [1195, 254] on div at bounding box center [621, 388] width 1243 height 776
click at [1196, 254] on div at bounding box center [621, 388] width 1243 height 776
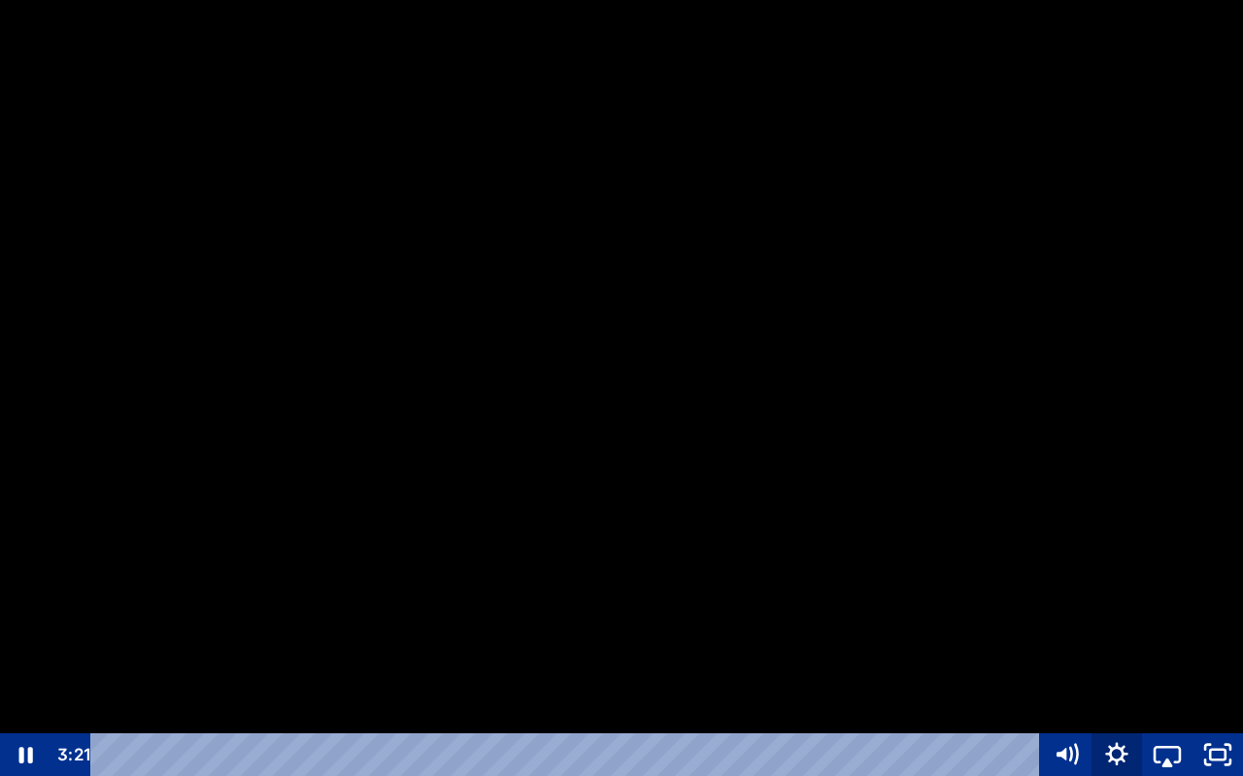
click at [1112, 725] on icon "Show settings menu" at bounding box center [1117, 754] width 51 height 43
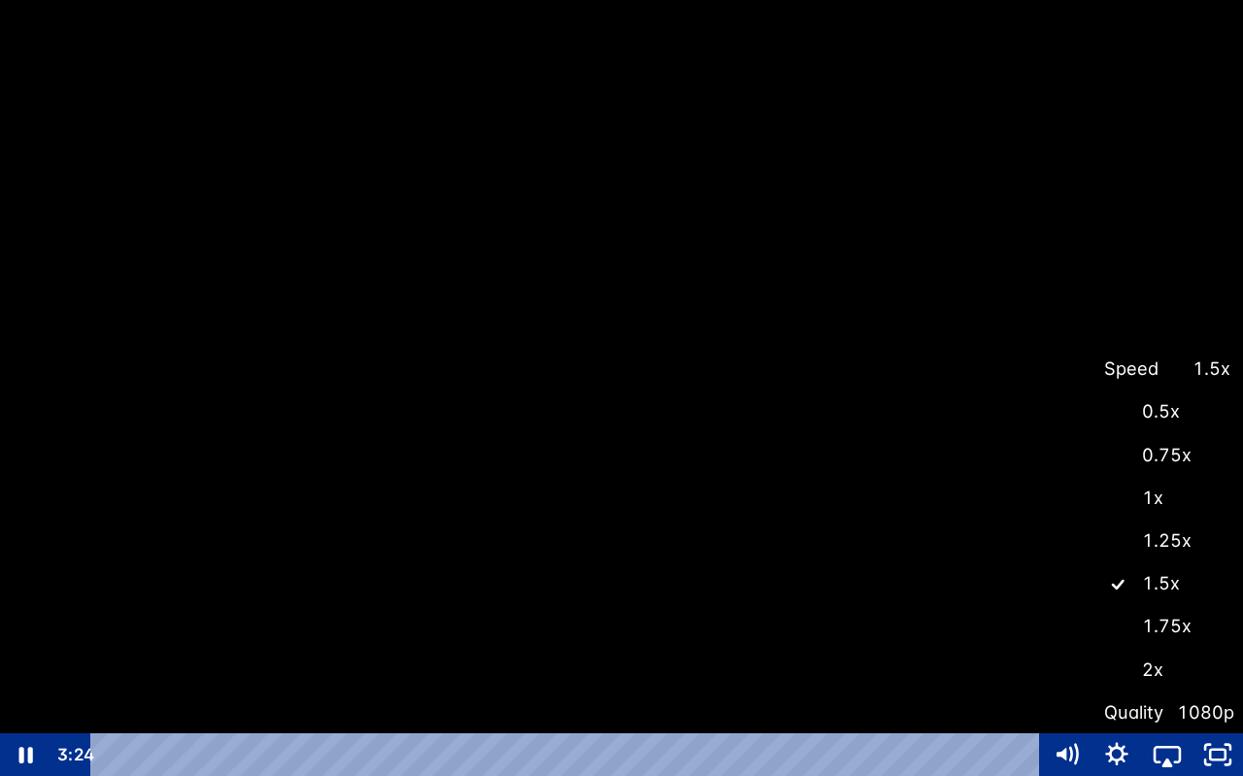
click at [1170, 252] on div at bounding box center [621, 388] width 1243 height 776
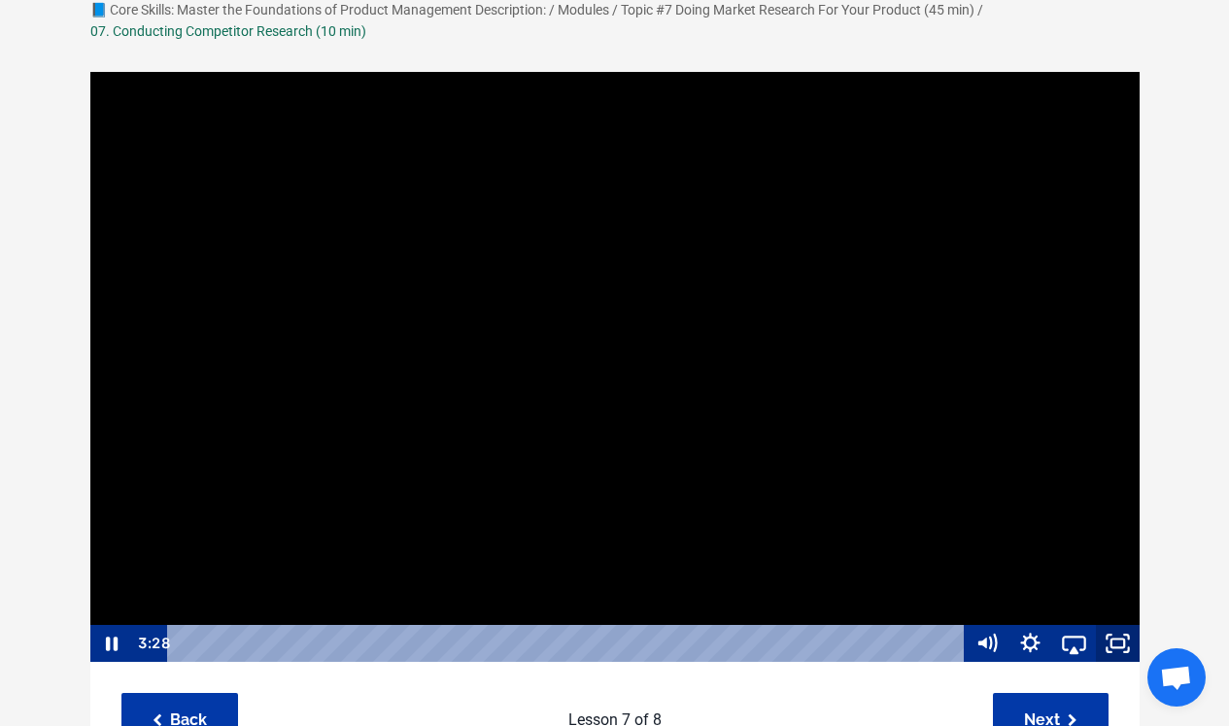
click at [1108, 640] on icon "Fullscreen" at bounding box center [1118, 643] width 44 height 37
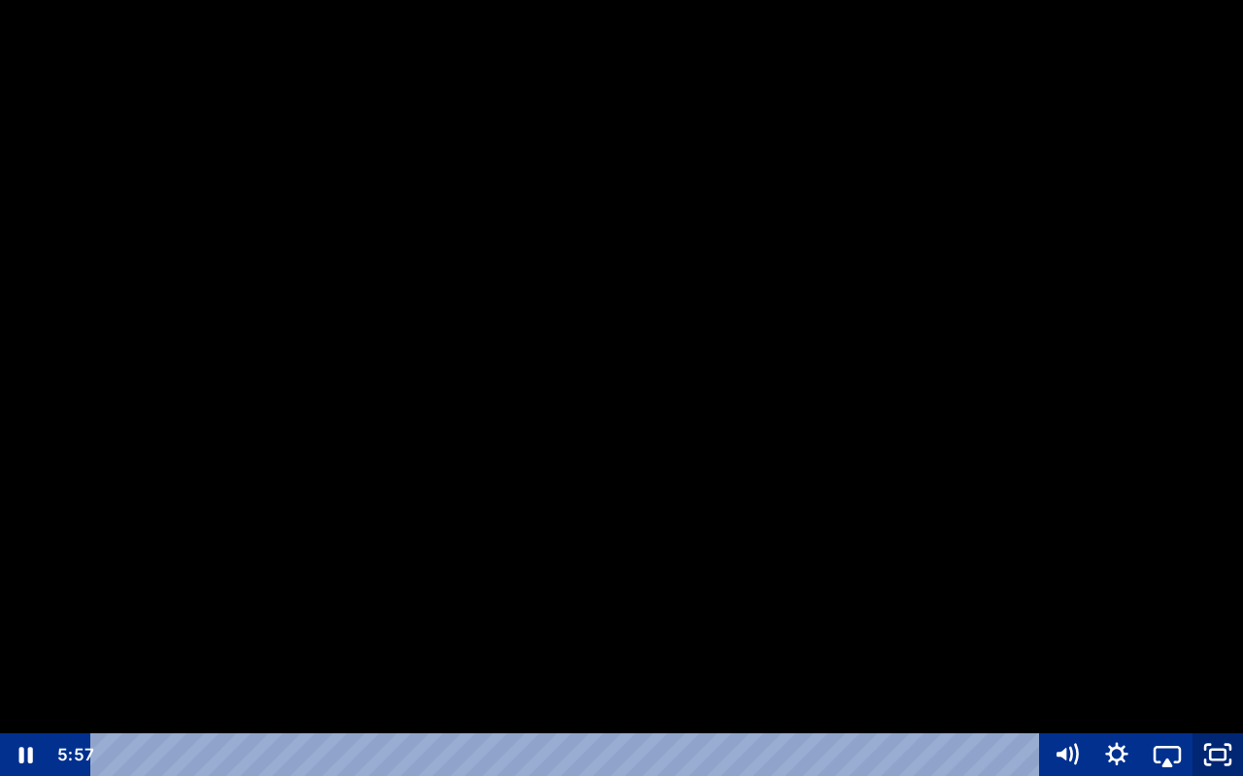
click at [1199, 725] on icon "Unfullscreen" at bounding box center [1218, 754] width 51 height 43
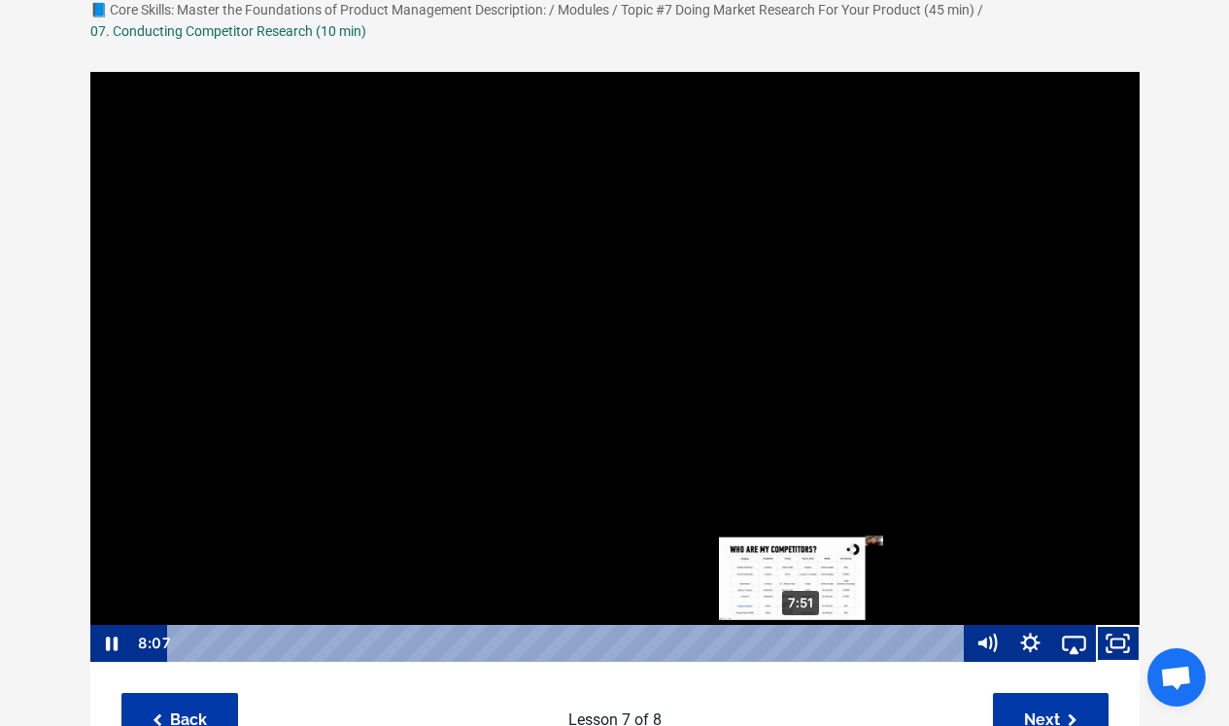
click at [804, 639] on div "7:51" at bounding box center [569, 643] width 770 height 37
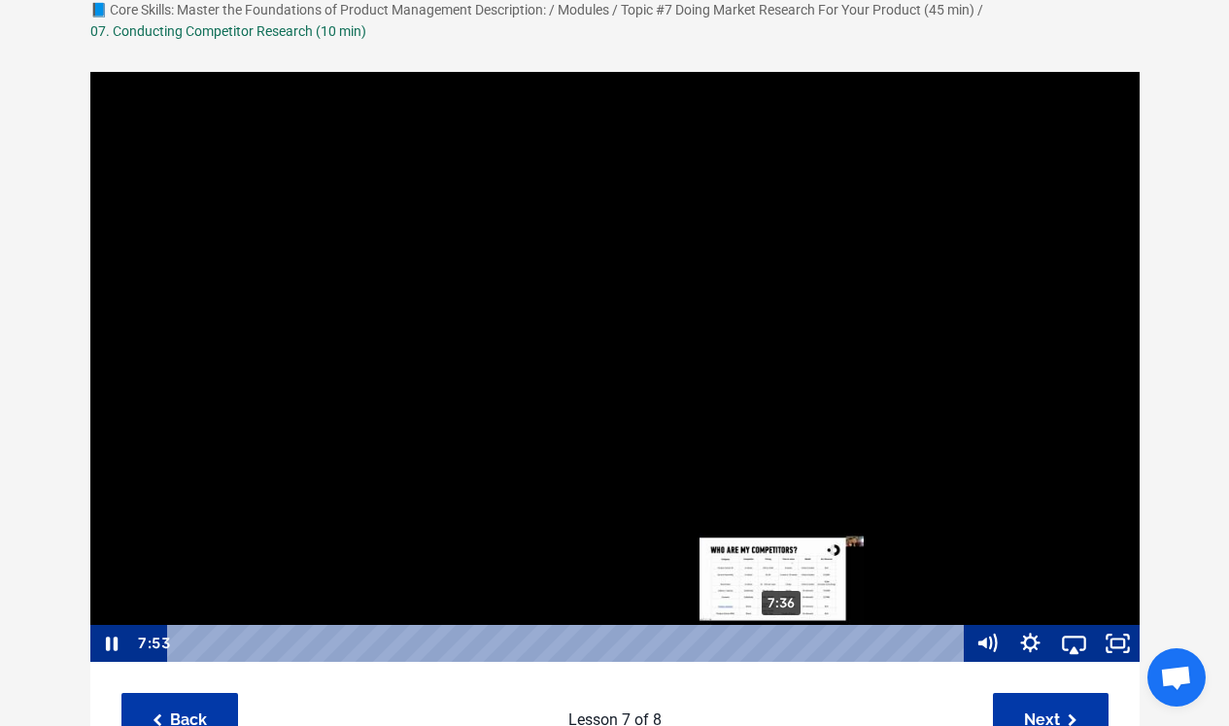
click at [771, 644] on div "7:36" at bounding box center [569, 643] width 770 height 37
click at [753, 644] on div "7:18" at bounding box center [569, 643] width 770 height 37
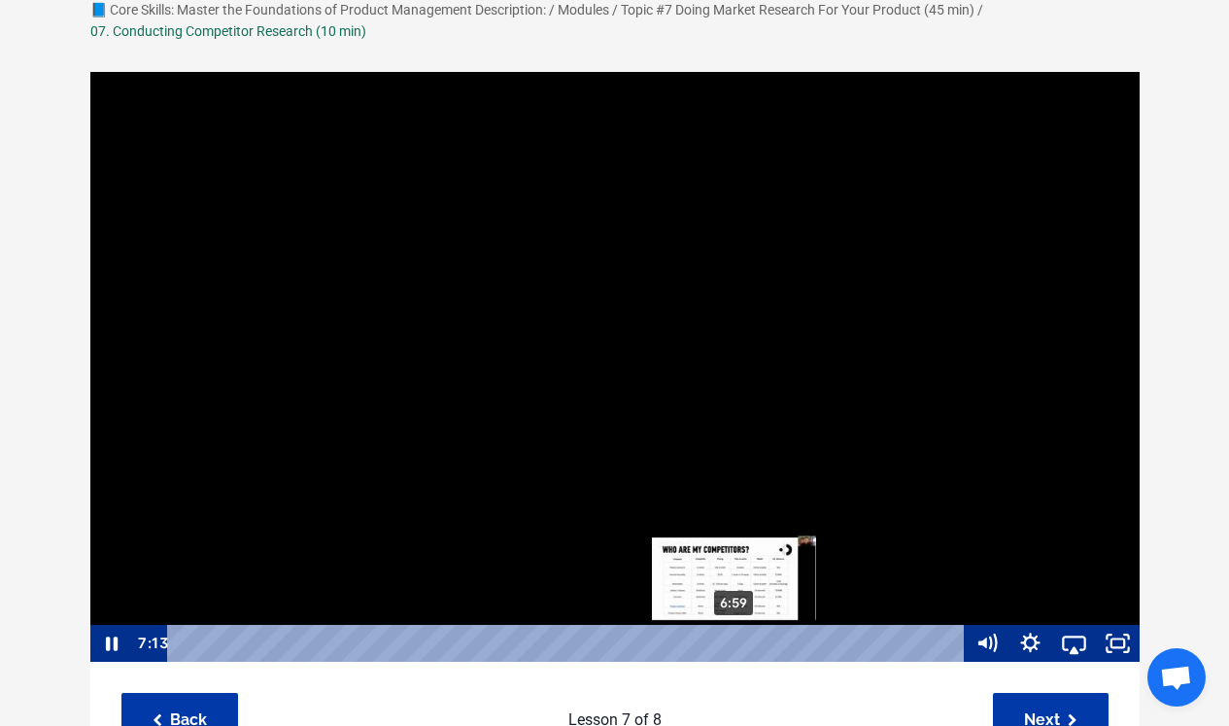
click at [729, 647] on div "6:59" at bounding box center [569, 643] width 770 height 37
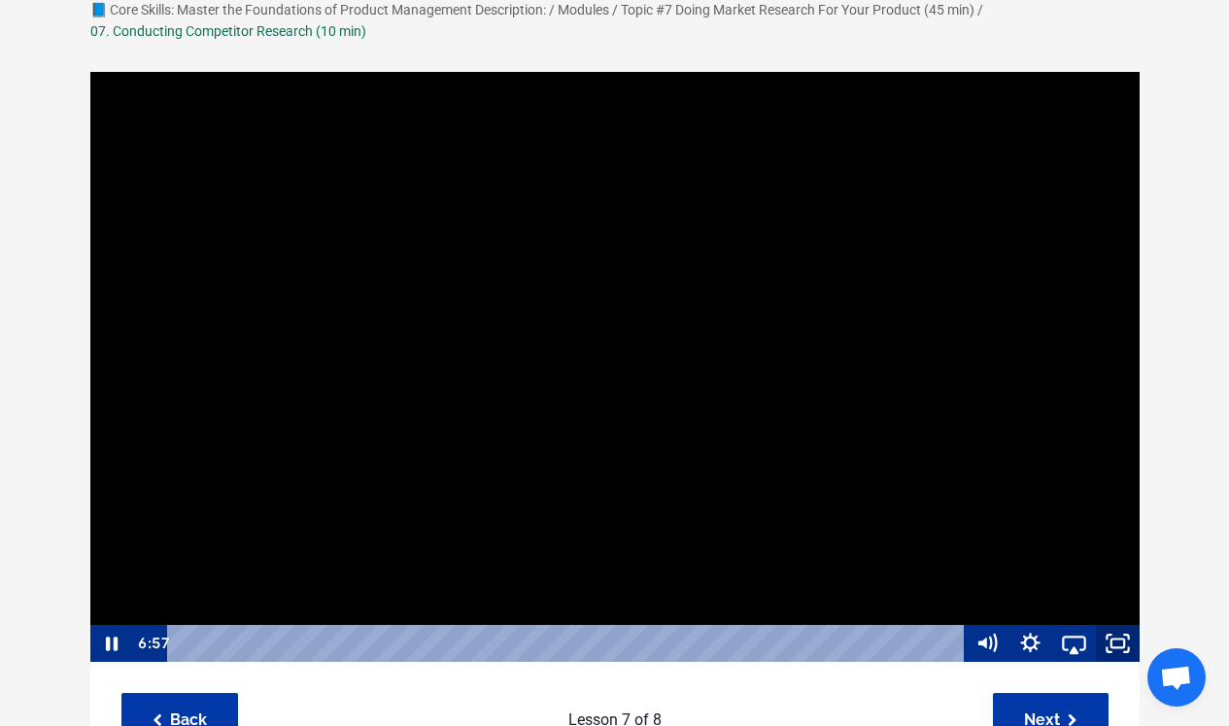
click at [1124, 641] on icon "Fullscreen" at bounding box center [1118, 643] width 44 height 37
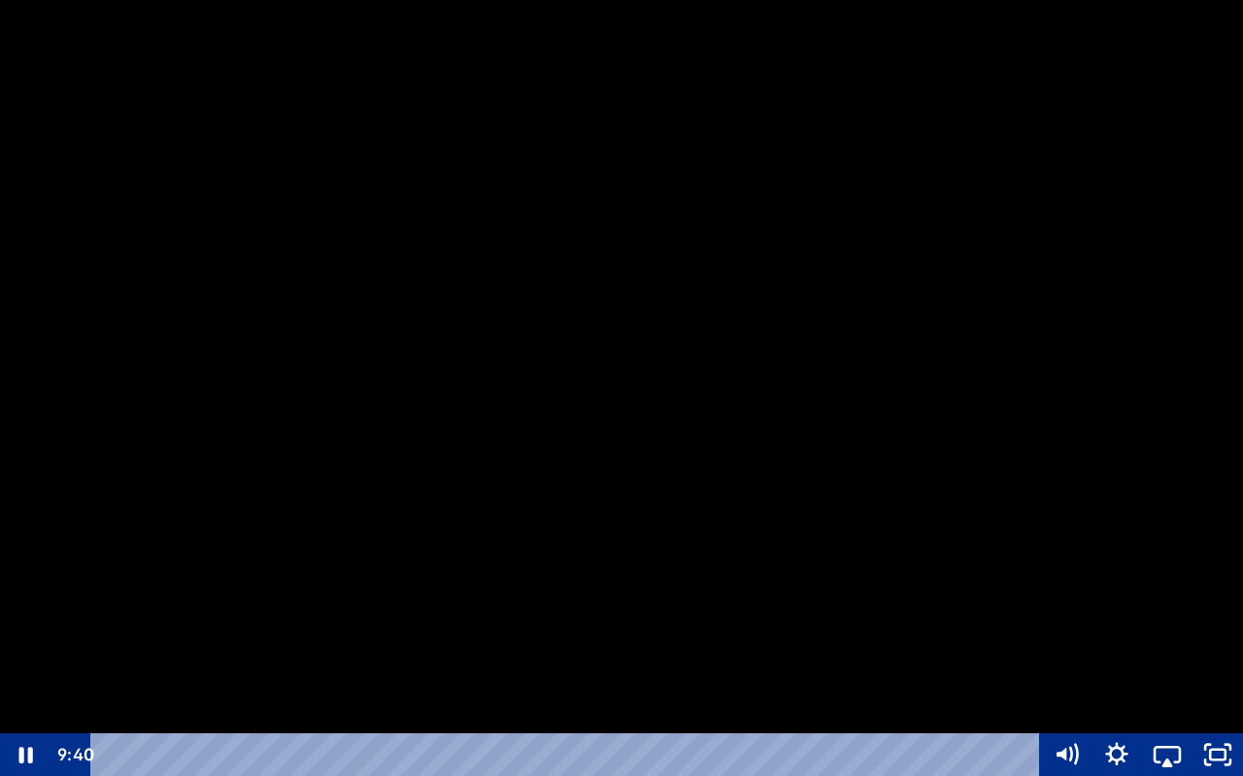
click at [1215, 725] on rect "Unfullscreen" at bounding box center [1218, 755] width 16 height 10
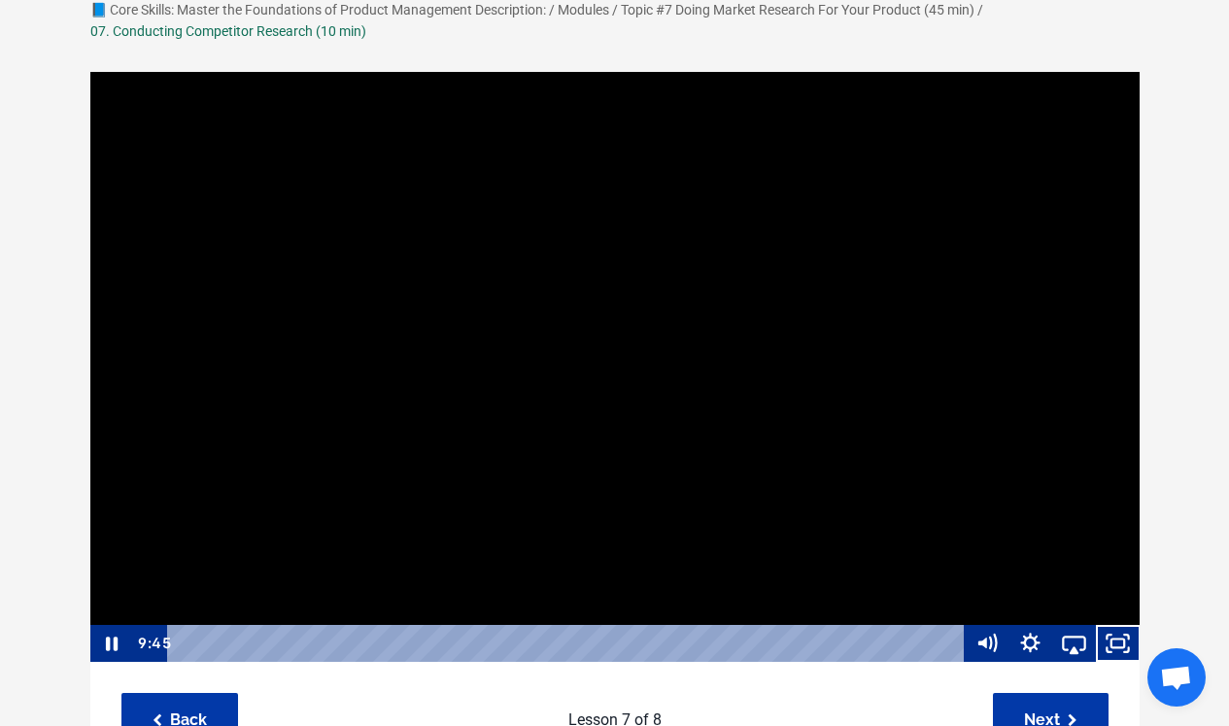
scroll to position [178, 0]
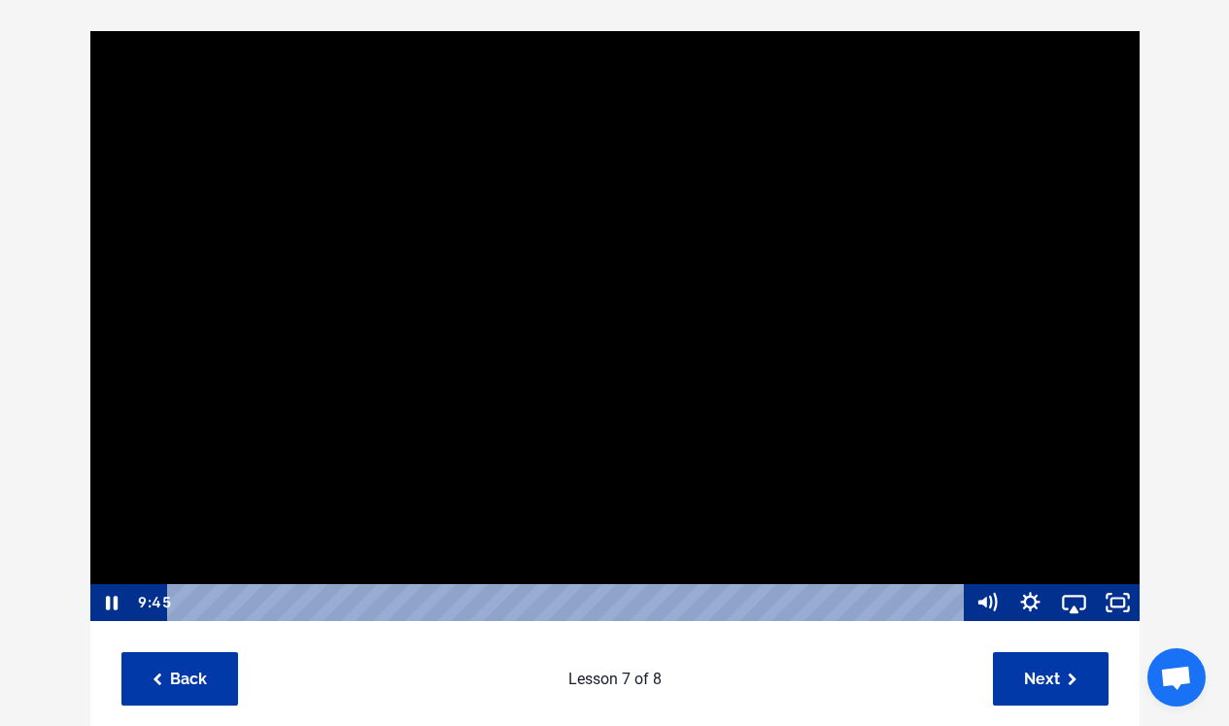
click at [673, 389] on div at bounding box center [614, 325] width 1051 height 593
click at [673, 388] on div at bounding box center [614, 325] width 1051 height 593
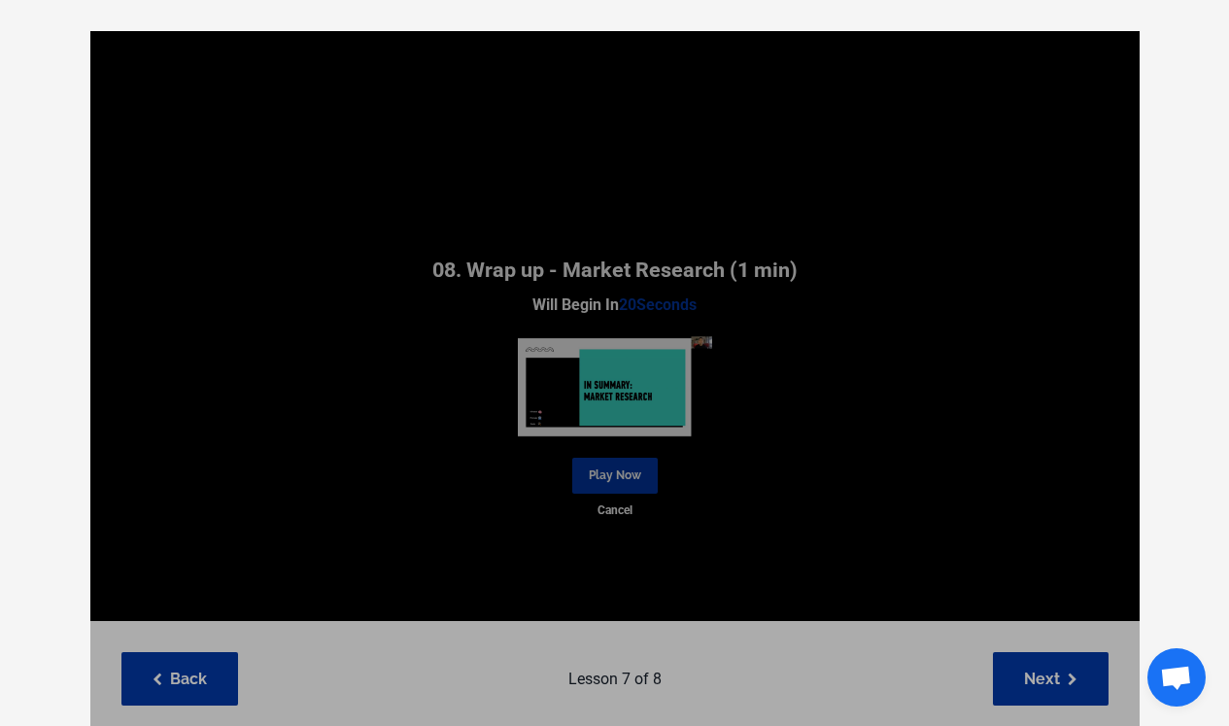
click at [673, 388] on img at bounding box center [615, 387] width 194 height 110
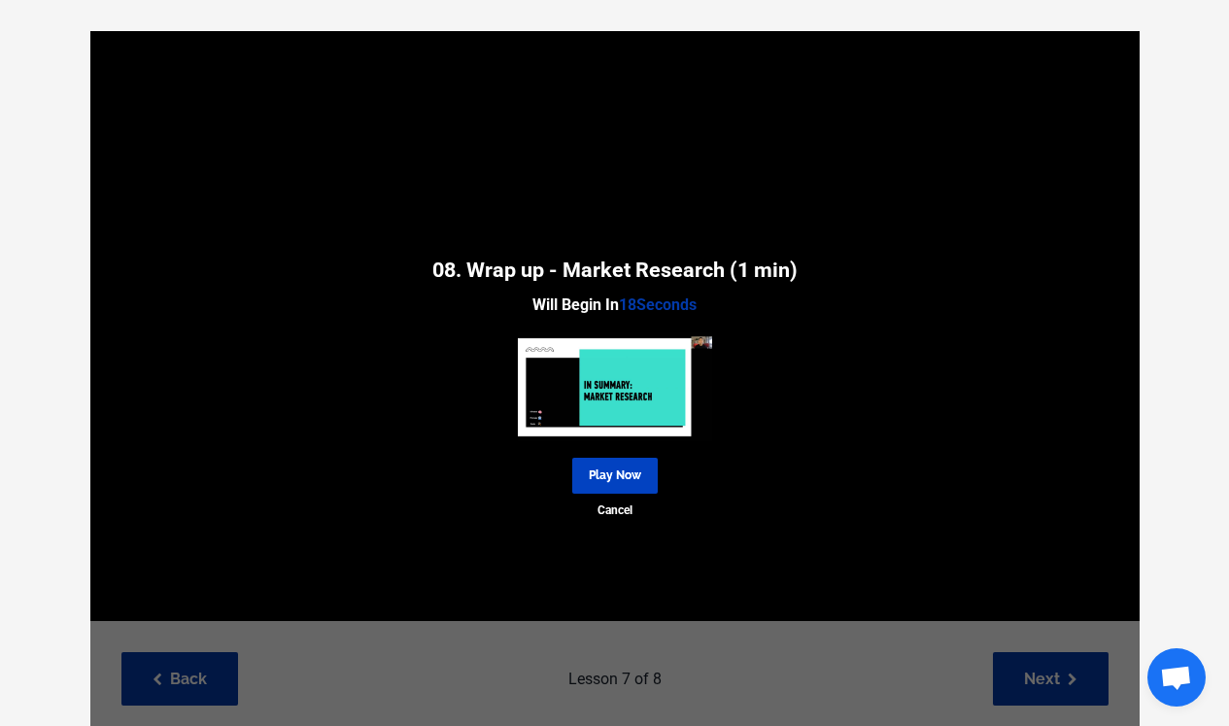
click at [628, 469] on link "Play Now" at bounding box center [614, 476] width 85 height 36
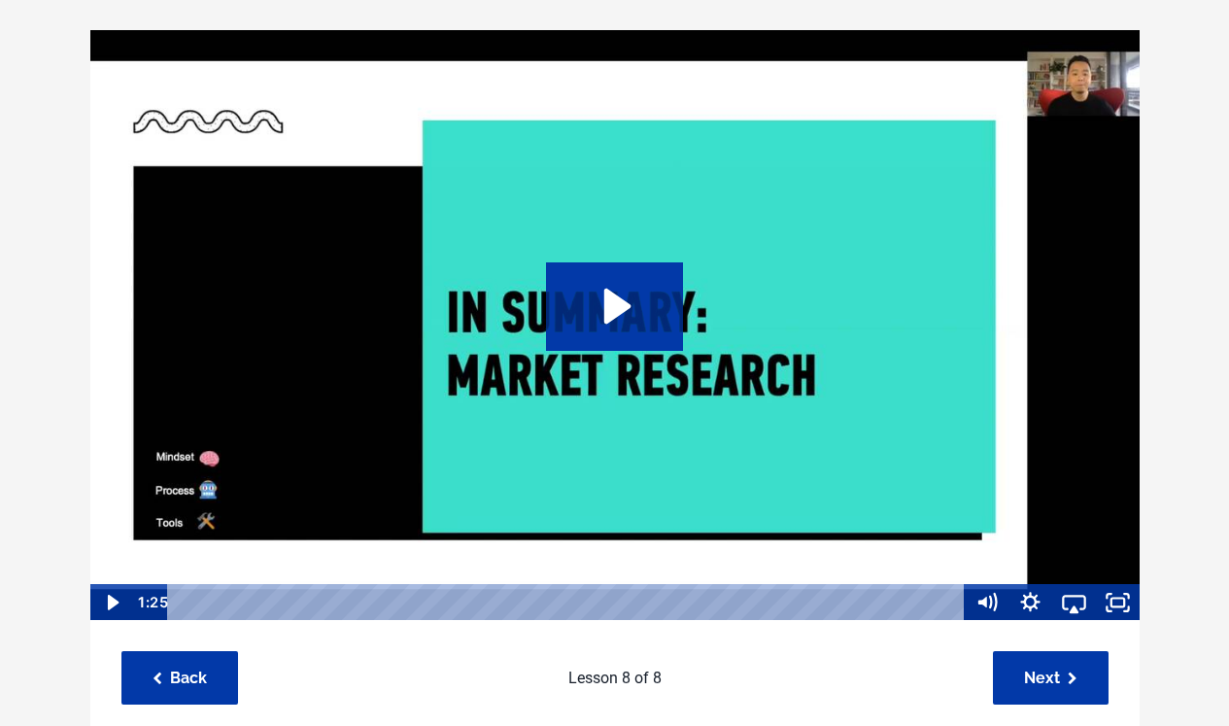
scroll to position [380, 0]
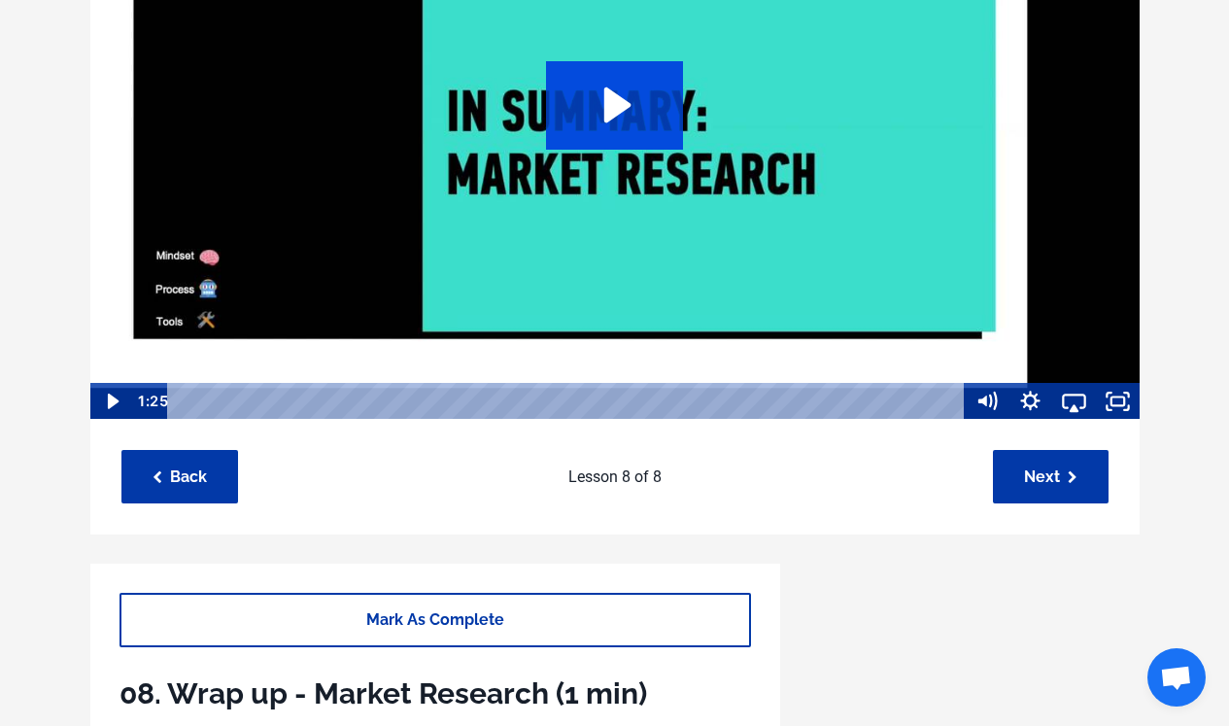
click at [627, 145] on icon "Play Video: sites/127338/video/GYWwa1eKR5yFjFh6ElpC_08._Wrap_up_-_Market_Resear…" at bounding box center [614, 104] width 137 height 87
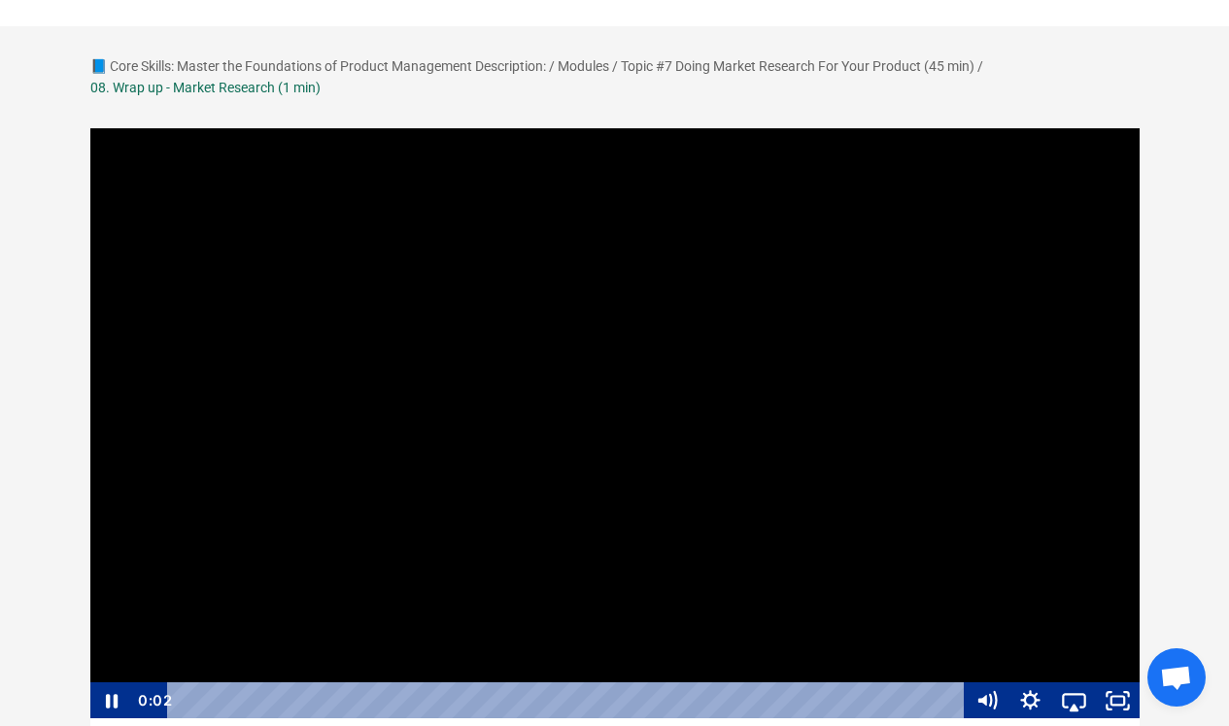
scroll to position [85, 0]
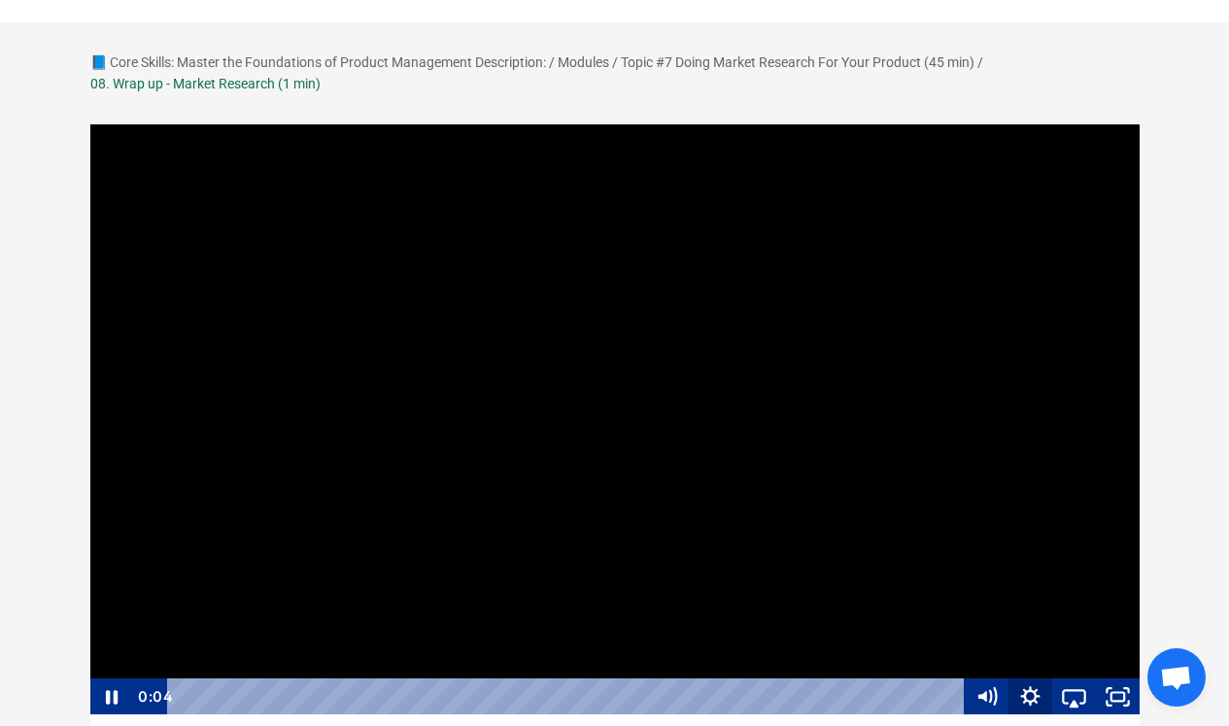
click at [1036, 688] on icon "Show settings menu" at bounding box center [1030, 696] width 44 height 37
click at [1049, 612] on span "Speed" at bounding box center [1013, 622] width 77 height 37
click at [1053, 554] on label "1.5x" at bounding box center [1052, 548] width 175 height 38
click at [966, 530] on input "1.5x" at bounding box center [965, 529] width 1 height 1
radio input "true"
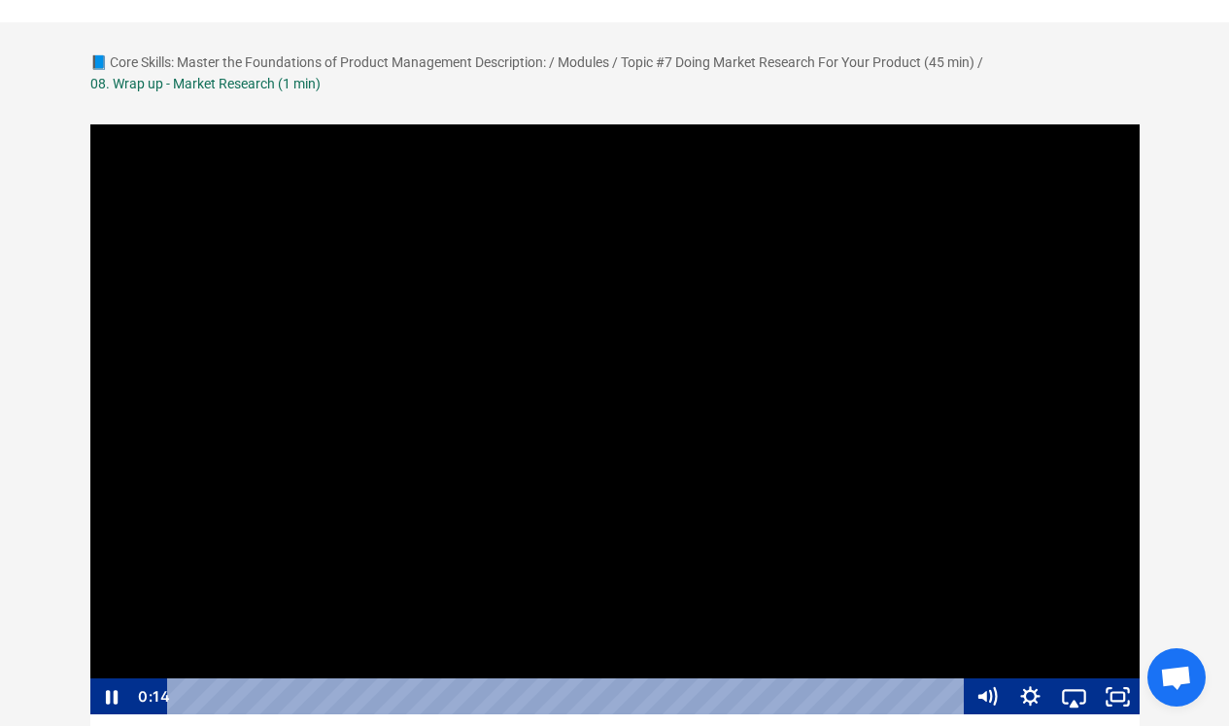
scroll to position [1, 0]
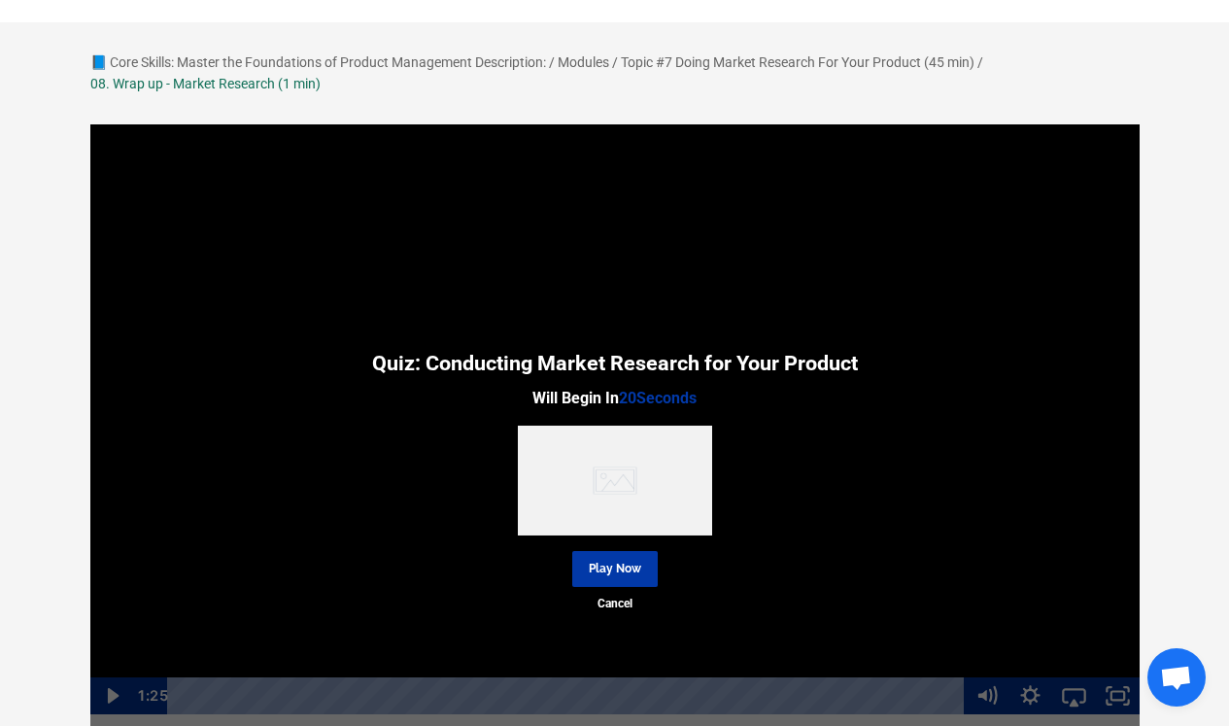
click at [859, 525] on div "Quiz: Conducting Market Research for Your Product Will Begin In 20 Seconds Play…" at bounding box center [614, 477] width 1049 height 272
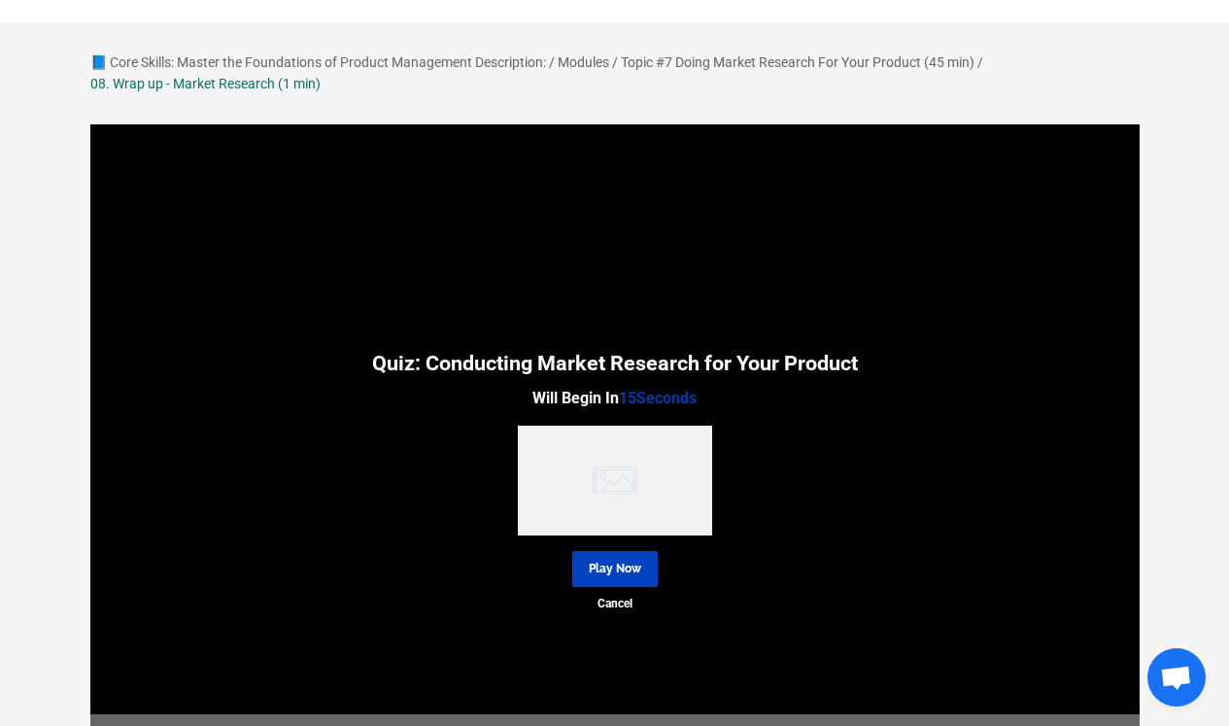
click at [606, 584] on link "Play Now" at bounding box center [614, 569] width 85 height 36
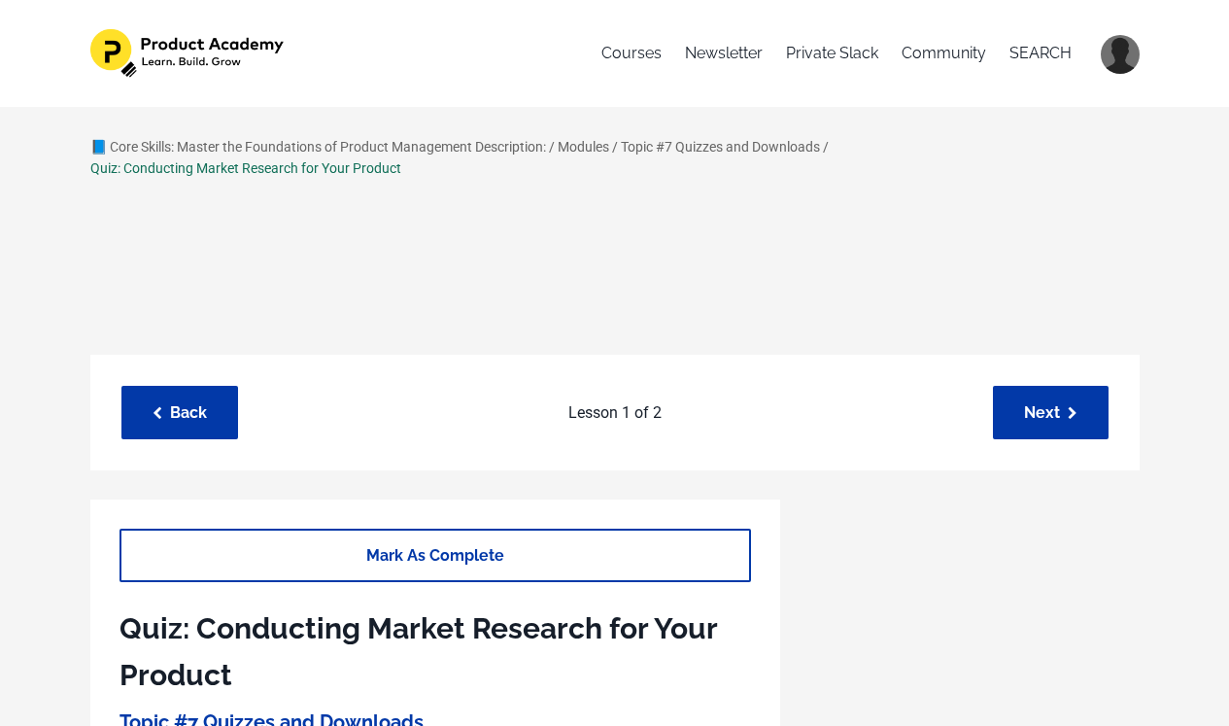
scroll to position [103, 0]
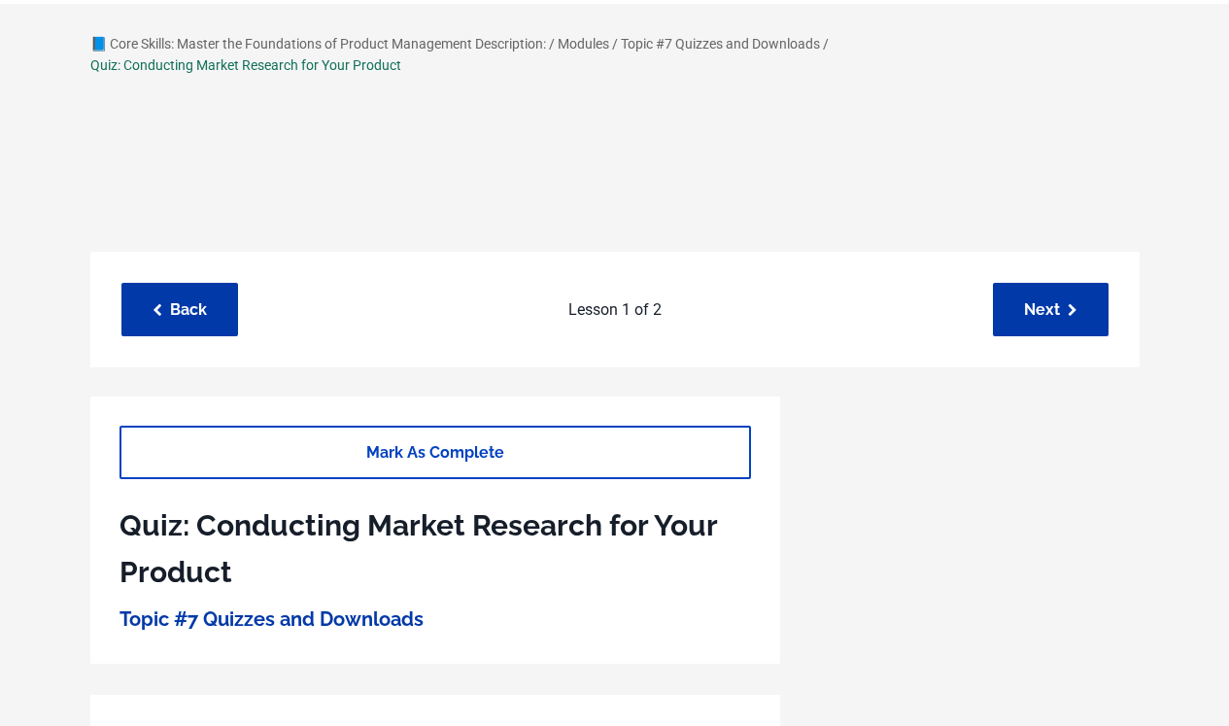
click at [536, 465] on link "Mark As Complete" at bounding box center [434, 451] width 631 height 53
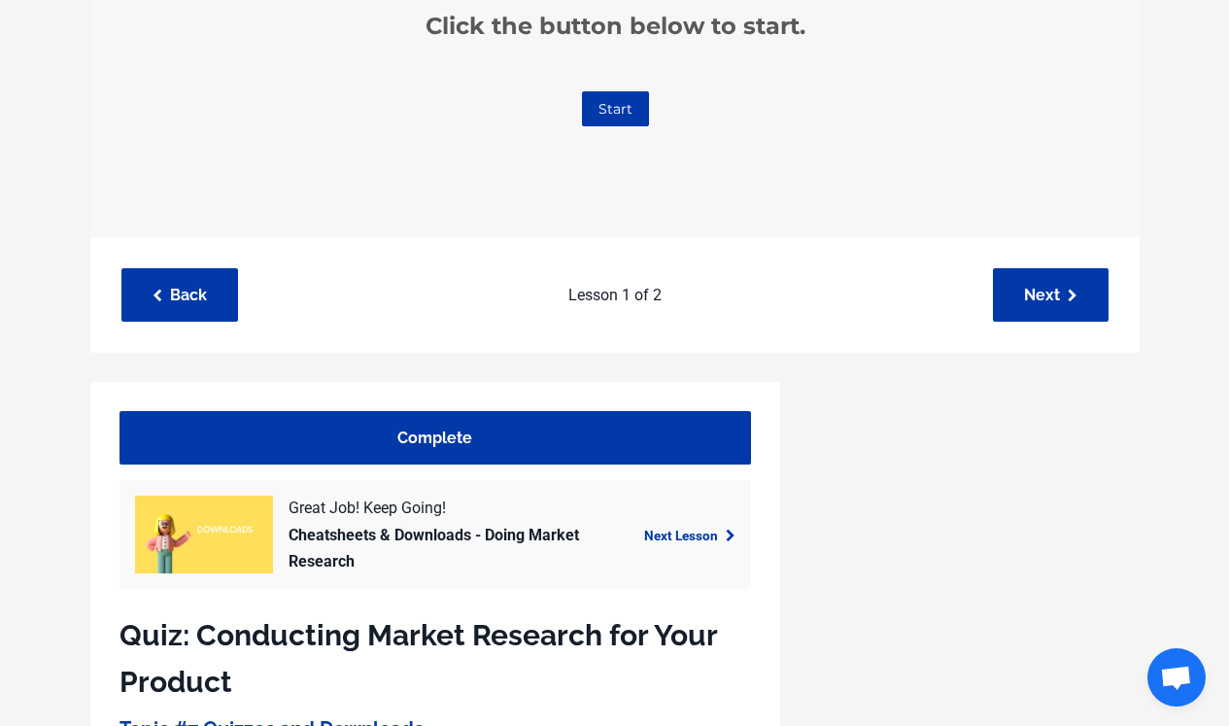
scroll to position [778, 0]
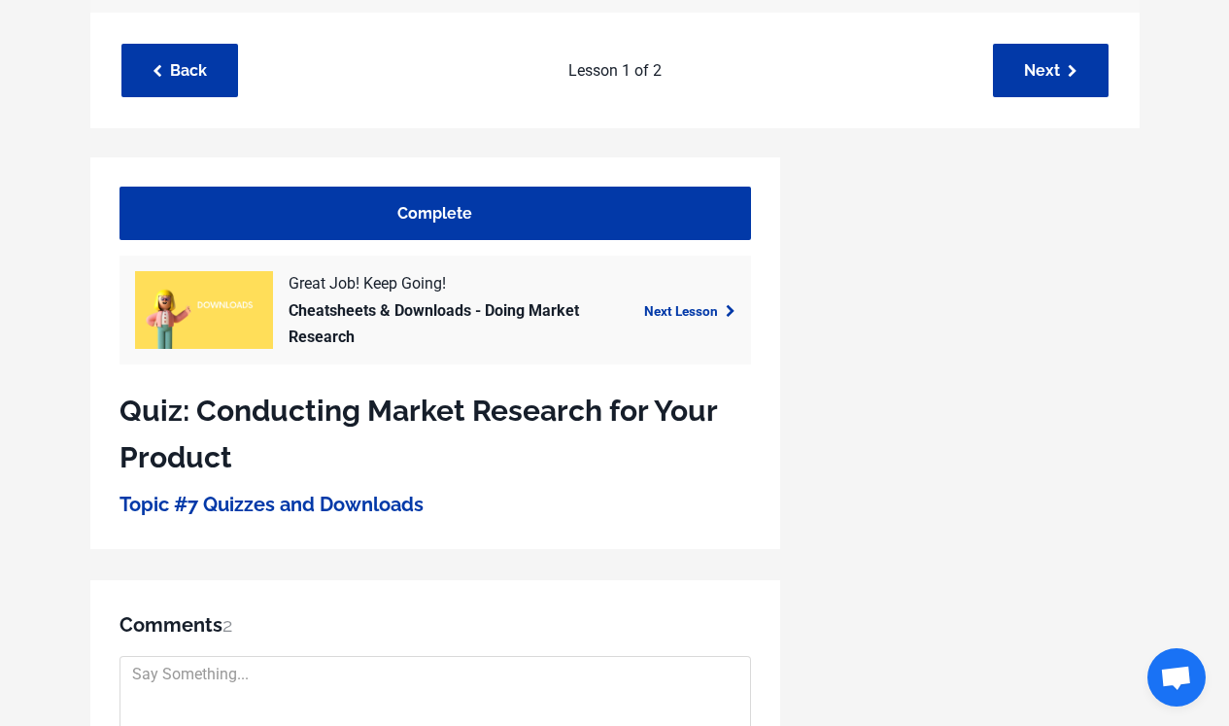
click at [681, 320] on div "Next Lesson" at bounding box center [666, 310] width 154 height 26
click at [684, 310] on link "Next Lesson" at bounding box center [689, 311] width 91 height 16
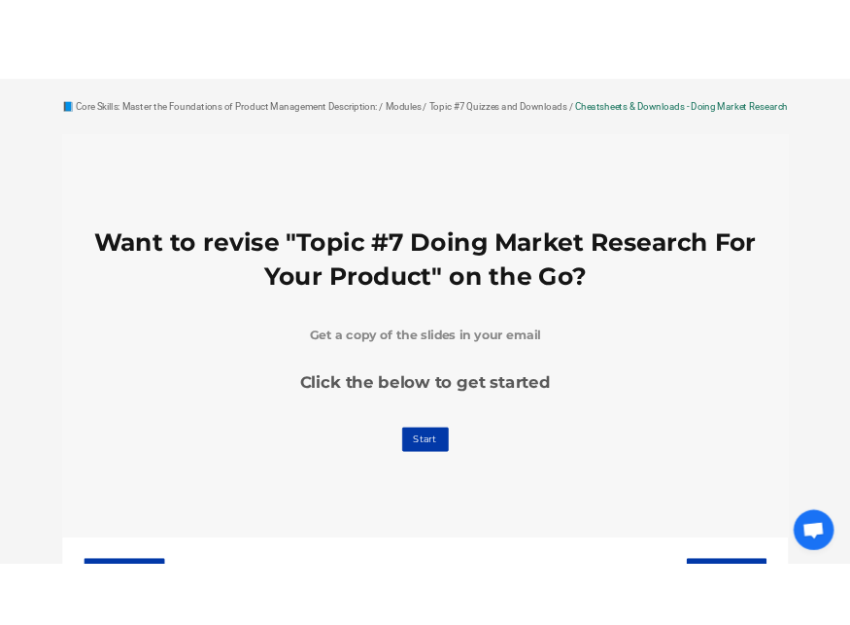
scroll to position [582, 0]
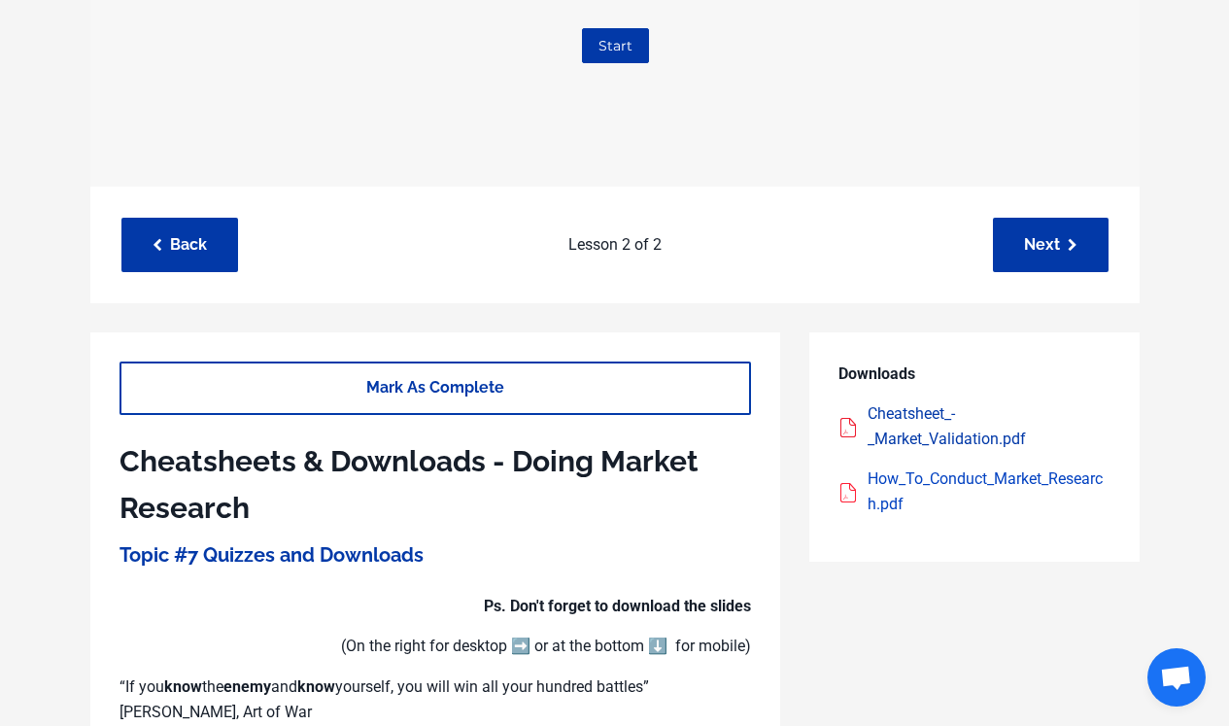
click at [881, 513] on div "How_To_Conduct_Market_Research.pdf" at bounding box center [988, 491] width 243 height 50
click at [897, 451] on div "Cheatsheet_-_Market_Validation.pdf" at bounding box center [988, 426] width 243 height 50
